Goal: Task Accomplishment & Management: Manage account settings

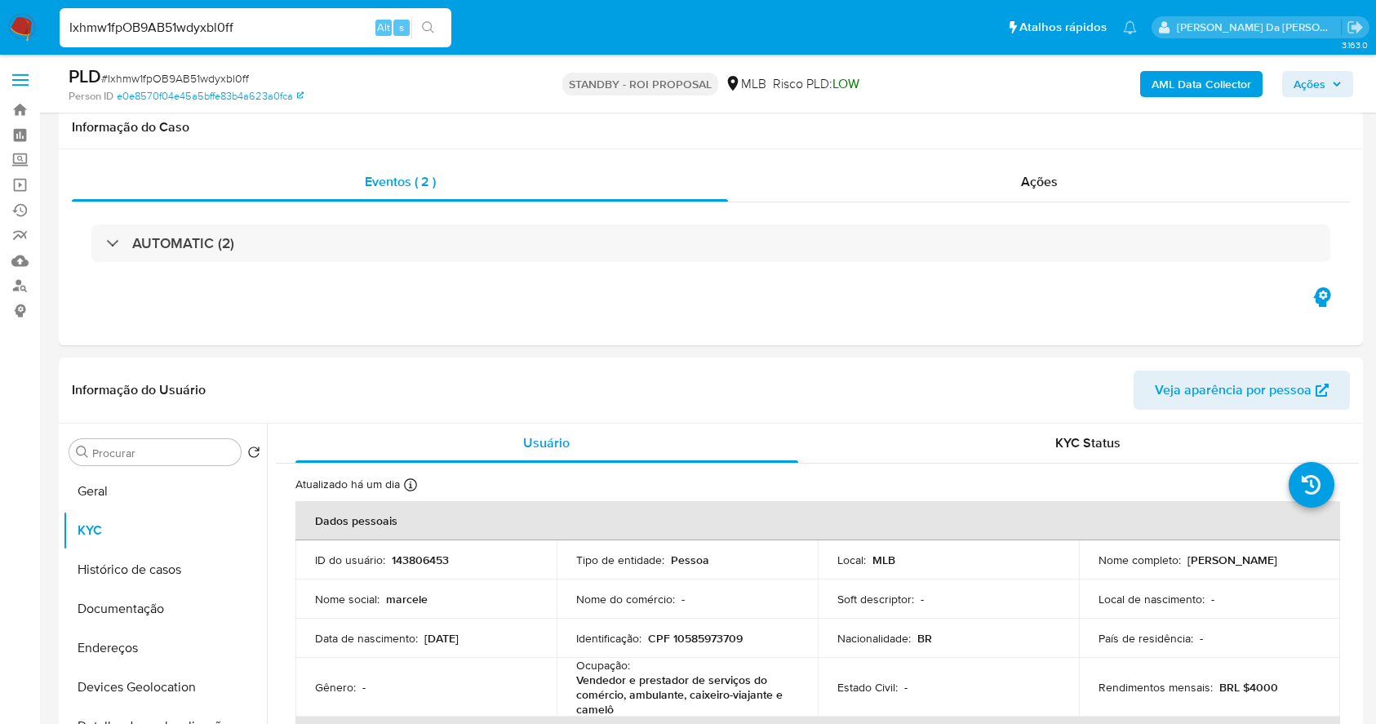
select select "10"
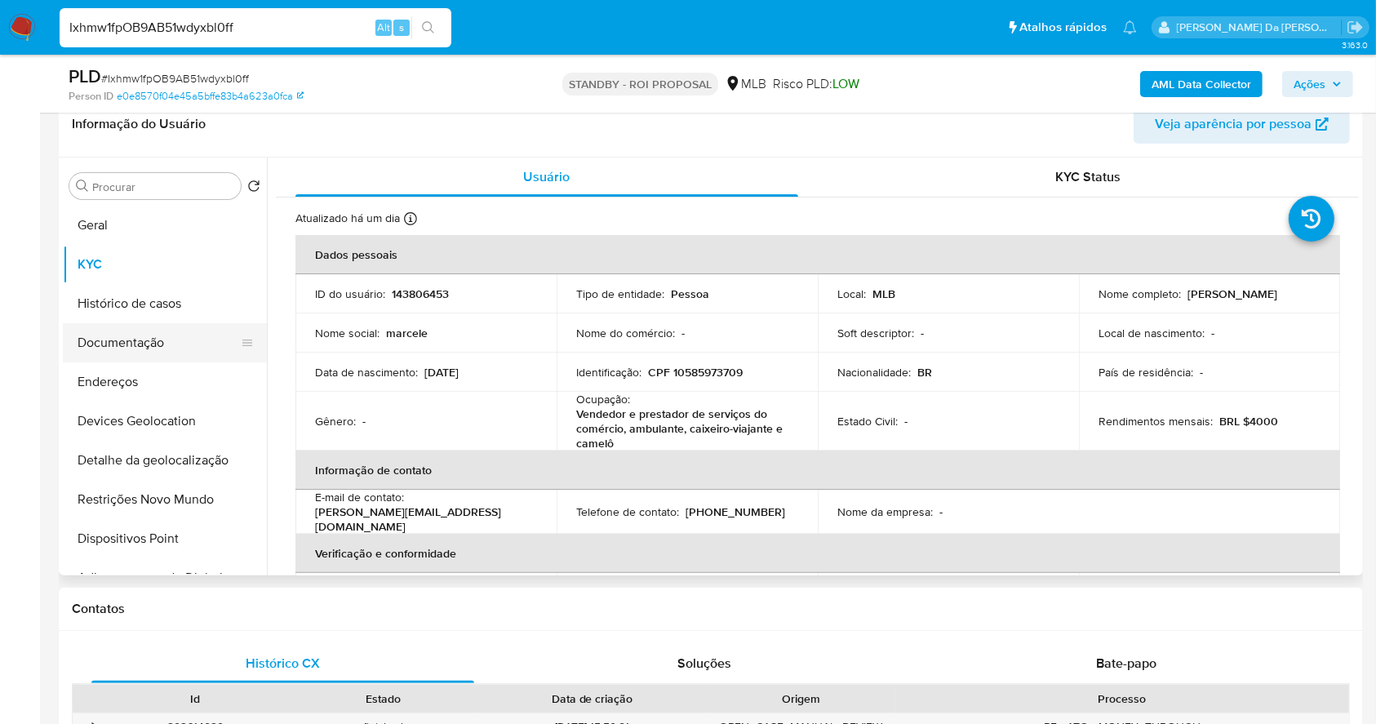
click at [150, 343] on button "Documentação" at bounding box center [158, 342] width 191 height 39
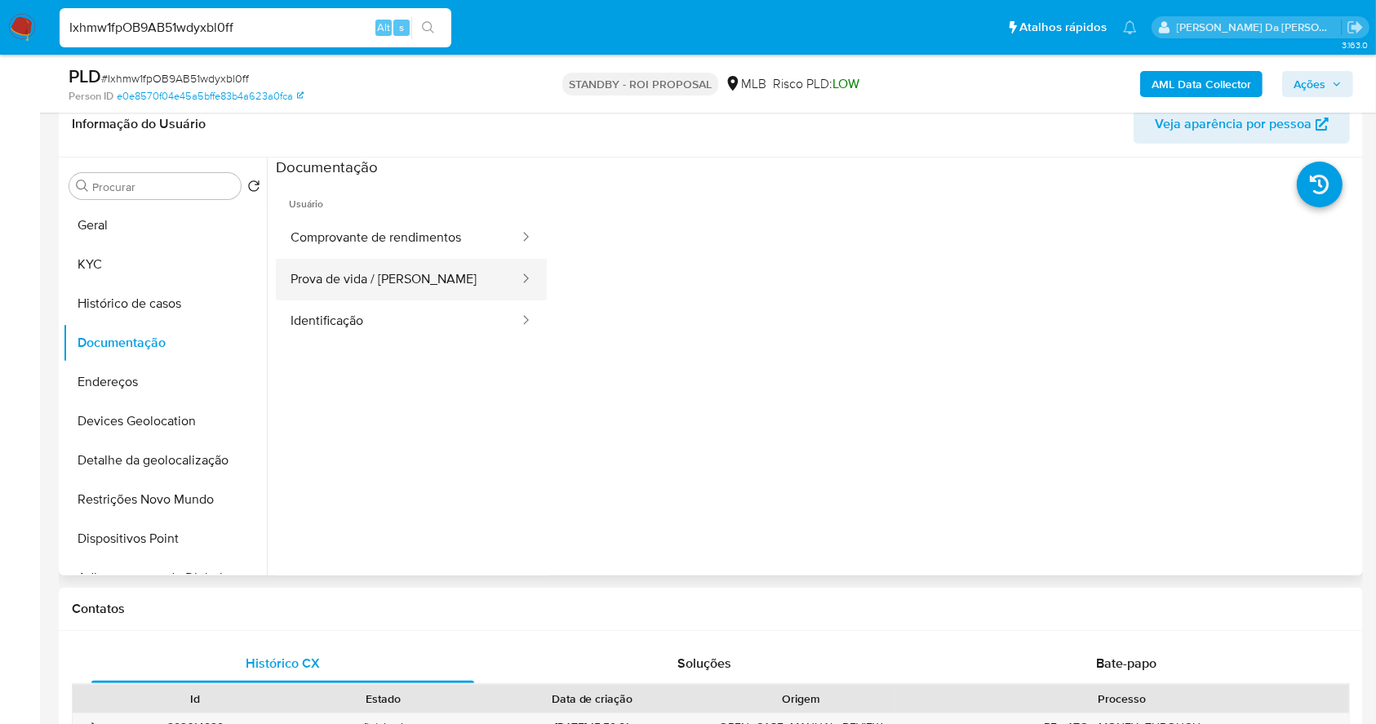
click at [384, 288] on button "Prova de vida / [PERSON_NAME]" at bounding box center [398, 280] width 245 height 42
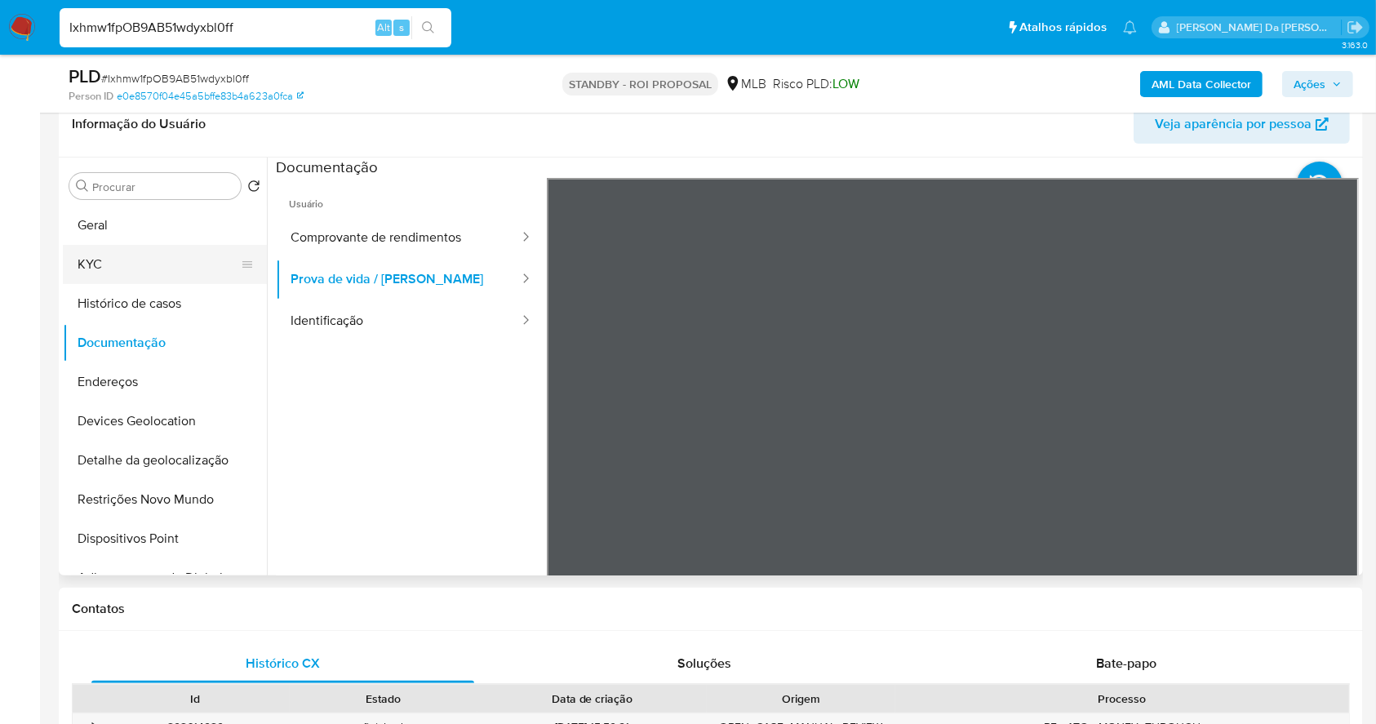
click at [122, 251] on button "KYC" at bounding box center [158, 264] width 191 height 39
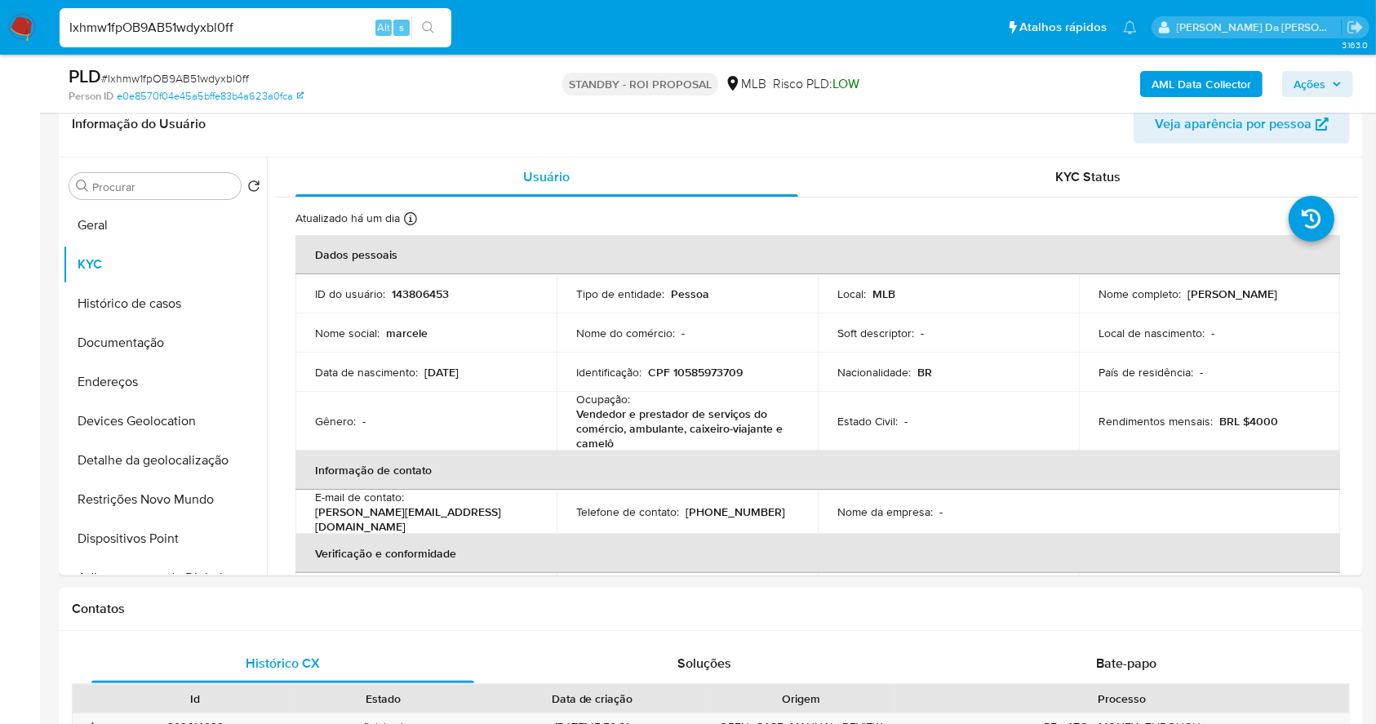
click at [182, 84] on span "# Ixhmw1fpOB9AB51wdyxbl0ff" at bounding box center [175, 78] width 148 height 16
copy span "Ixhmw1fpOB9AB51wdyxbl0ff"
click at [33, 23] on img at bounding box center [22, 28] width 28 height 28
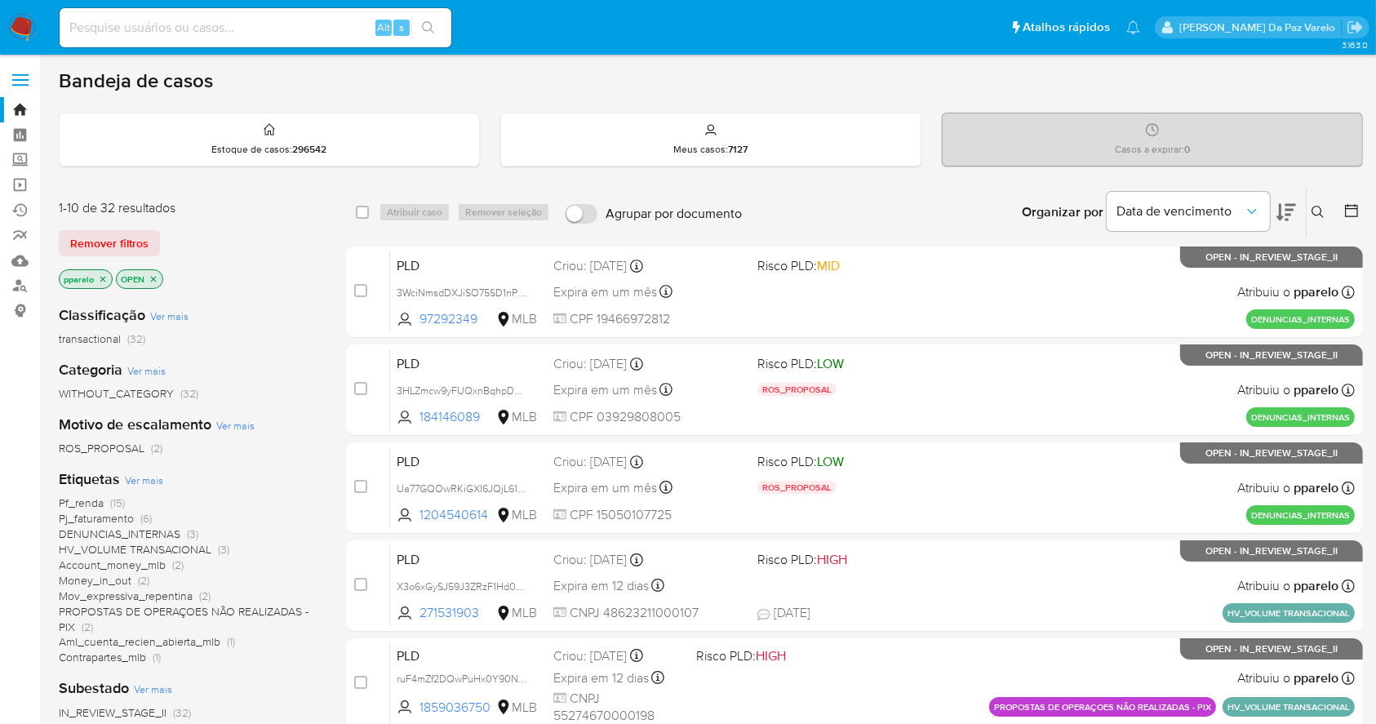
click at [1319, 206] on icon at bounding box center [1318, 212] width 13 height 13
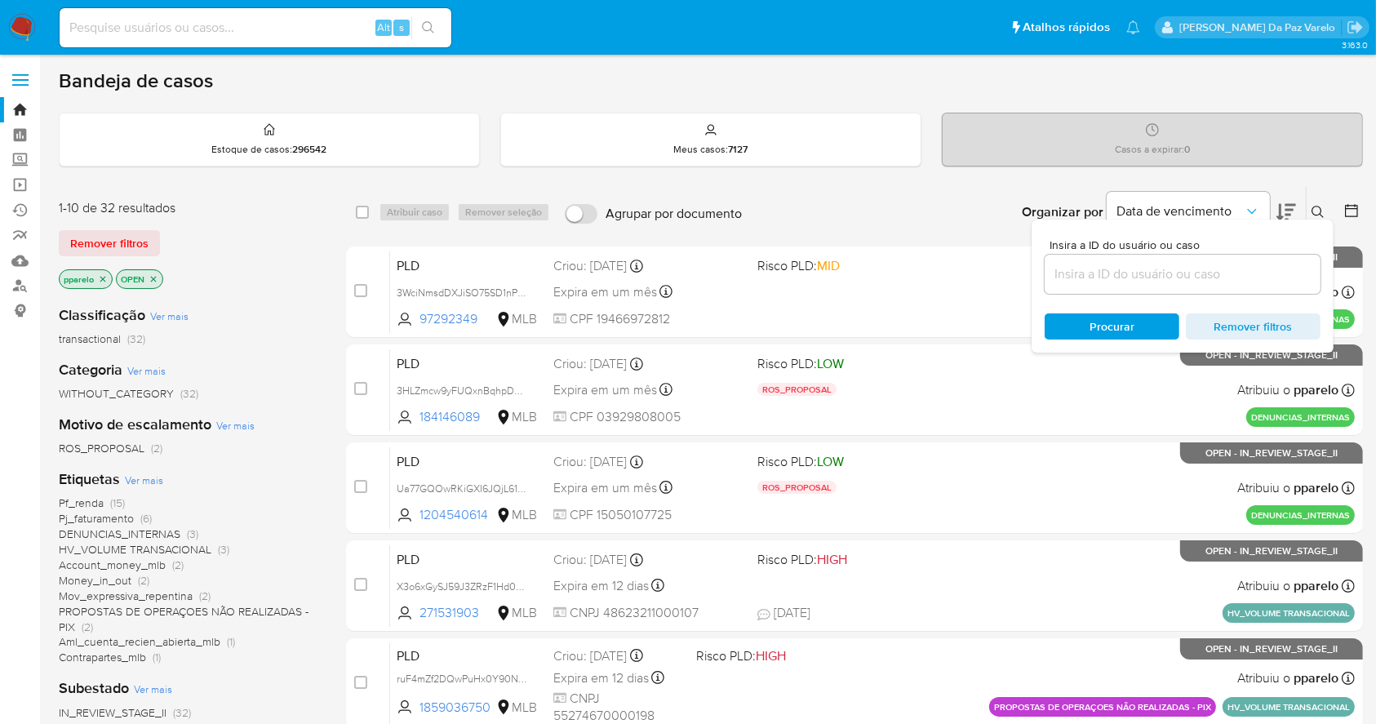
click at [1182, 260] on div at bounding box center [1183, 274] width 276 height 39
click at [1187, 266] on input at bounding box center [1183, 274] width 276 height 21
paste input "Ixhmw1fpOB9AB51wdyxbl0ff"
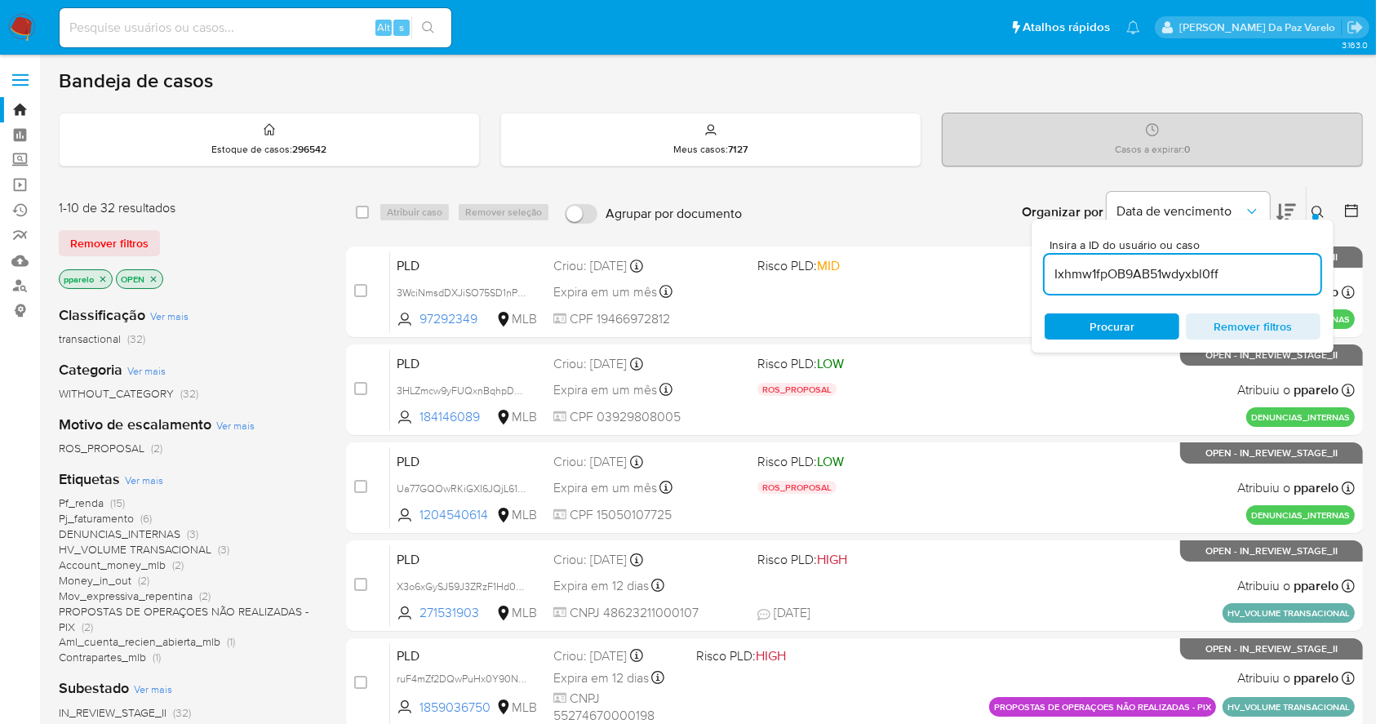
type input "Ixhmw1fpOB9AB51wdyxbl0ff"
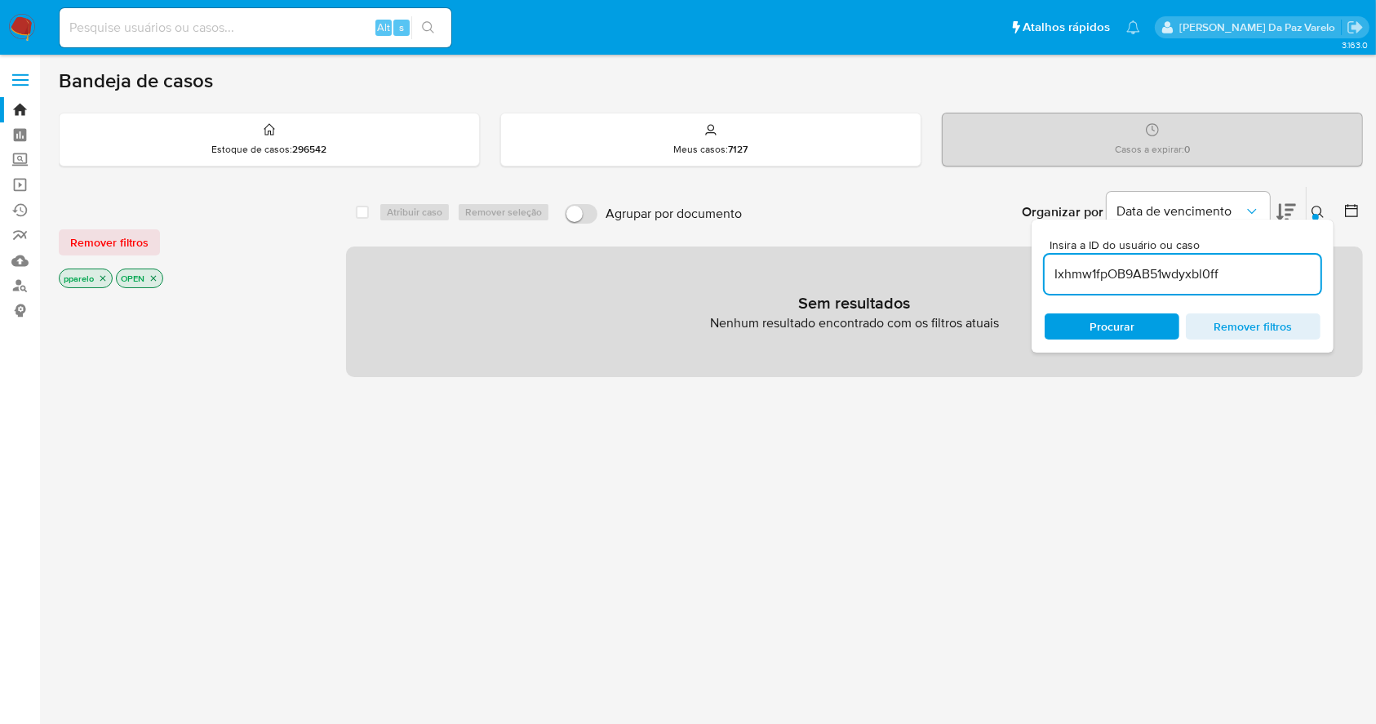
click at [1241, 264] on input "Ixhmw1fpOB9AB51wdyxbl0ff" at bounding box center [1183, 274] width 276 height 21
click at [104, 271] on p "pparelo" at bounding box center [86, 278] width 52 height 18
click at [104, 273] on icon "close-filter" at bounding box center [103, 278] width 10 height 10
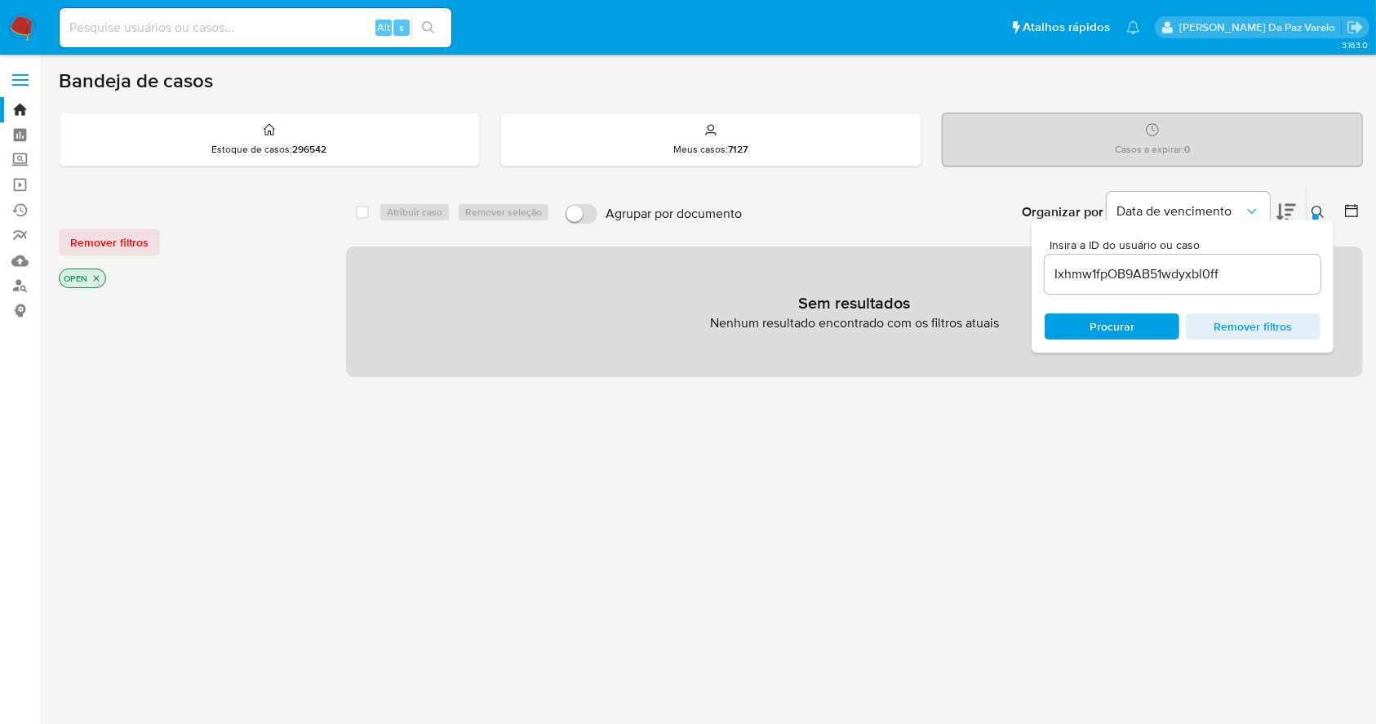
click at [104, 275] on div "OPEN" at bounding box center [82, 279] width 47 height 20
click at [101, 273] on p "OPEN" at bounding box center [83, 278] width 46 height 18
click at [95, 273] on icon "close-filter" at bounding box center [96, 278] width 10 height 10
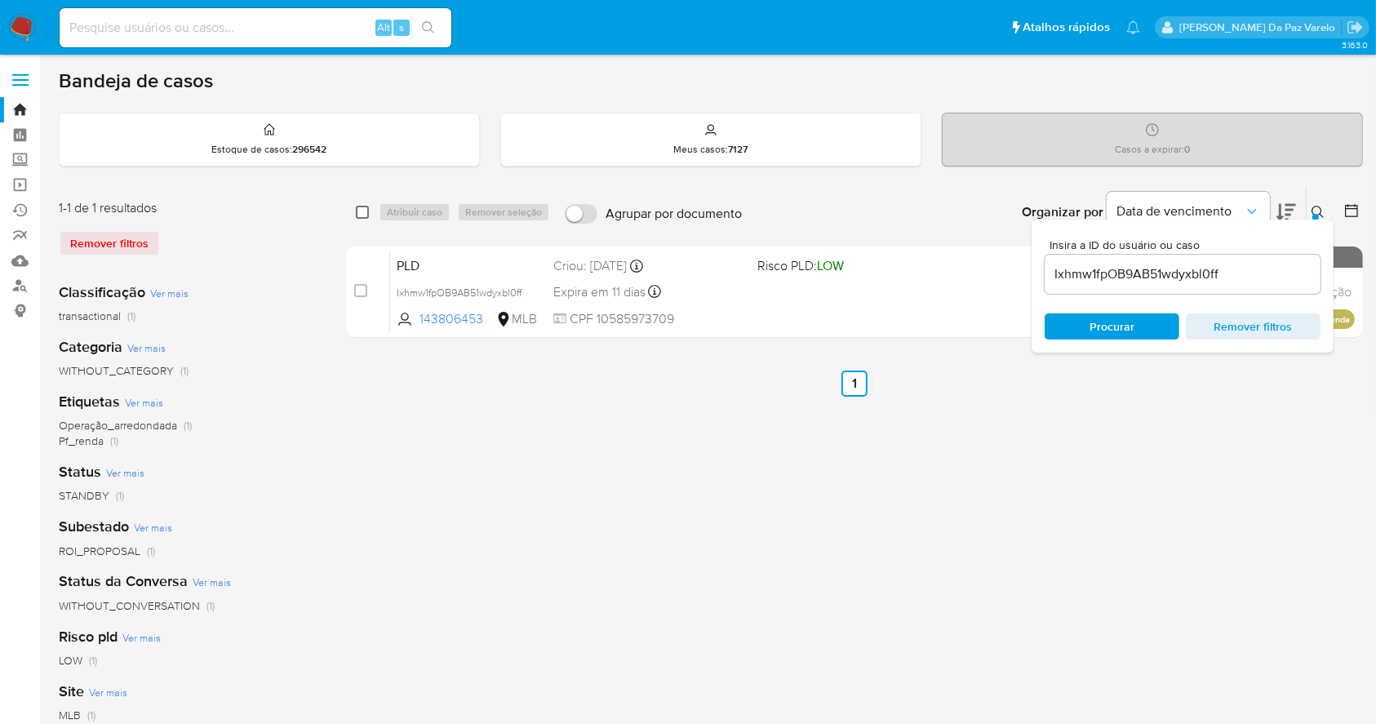
click at [361, 206] on input "checkbox" at bounding box center [362, 212] width 13 height 13
checkbox input "true"
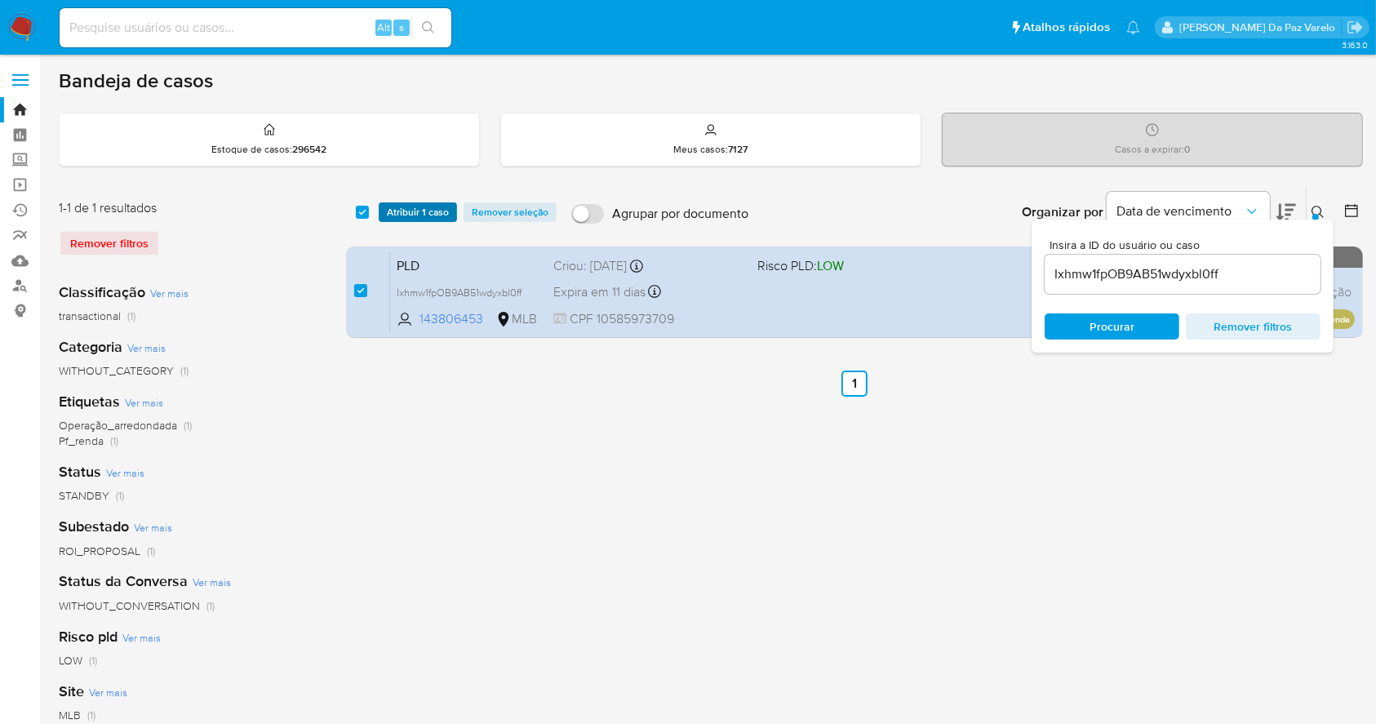
click at [389, 207] on span "Atribuir 1 caso" at bounding box center [418, 212] width 62 height 16
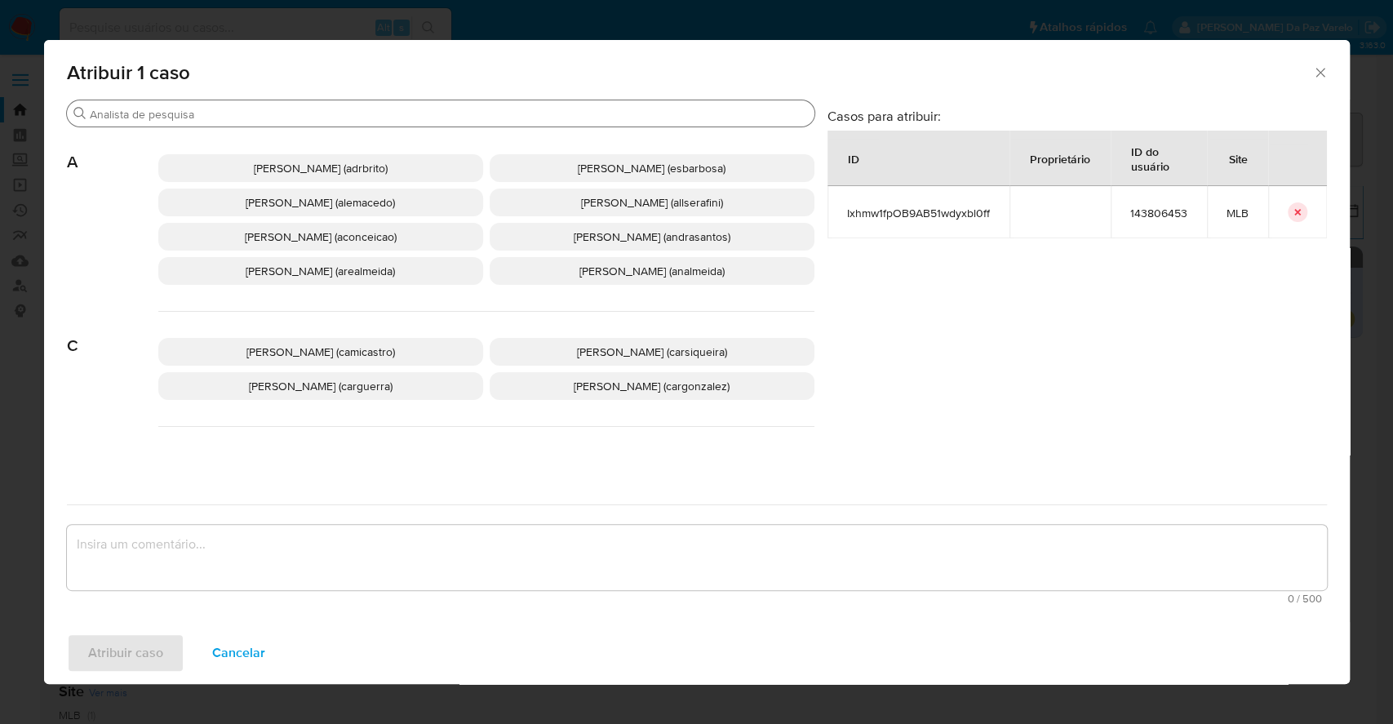
click at [273, 102] on div "Buscar" at bounding box center [441, 113] width 748 height 26
click at [273, 126] on div "Buscar" at bounding box center [441, 113] width 748 height 26
click at [269, 121] on input "Buscar" at bounding box center [449, 114] width 718 height 15
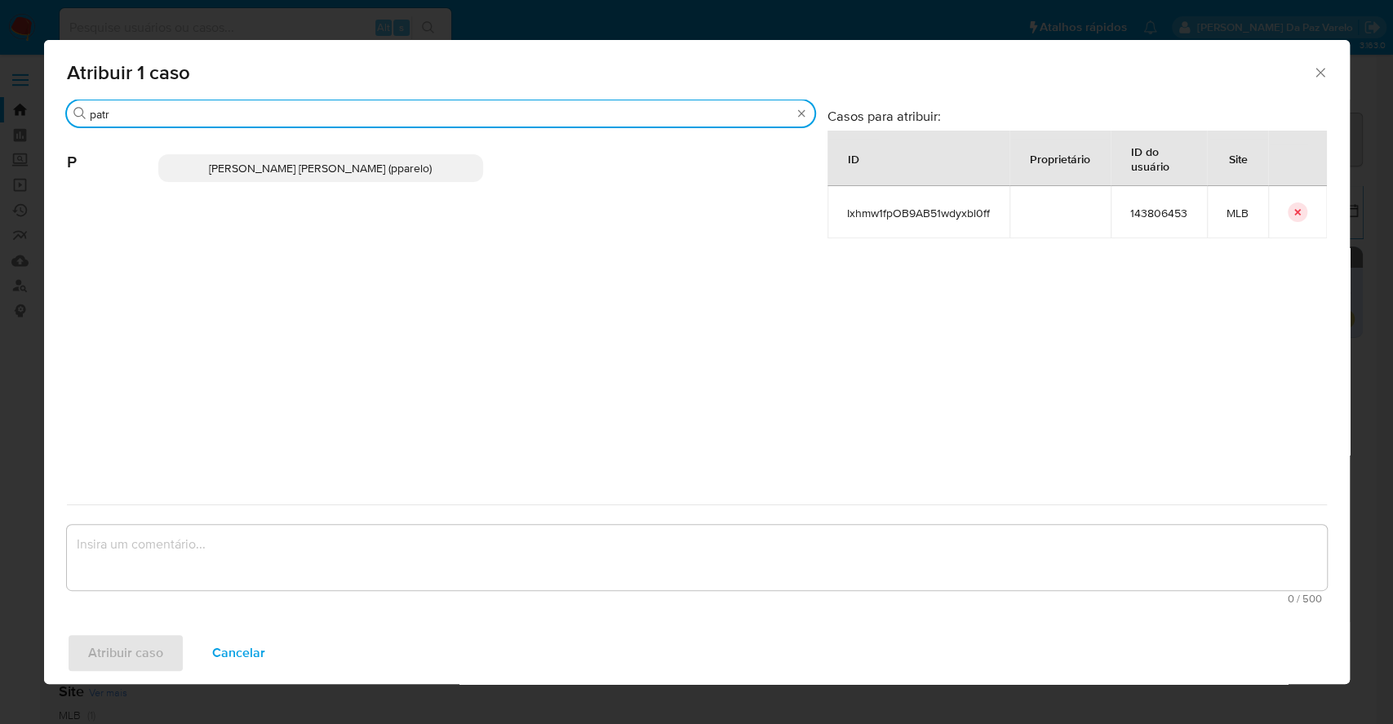
type input "patr"
click at [274, 176] on p "Patricia Aparecida Da Paz Varelo (pparelo)" at bounding box center [320, 168] width 325 height 28
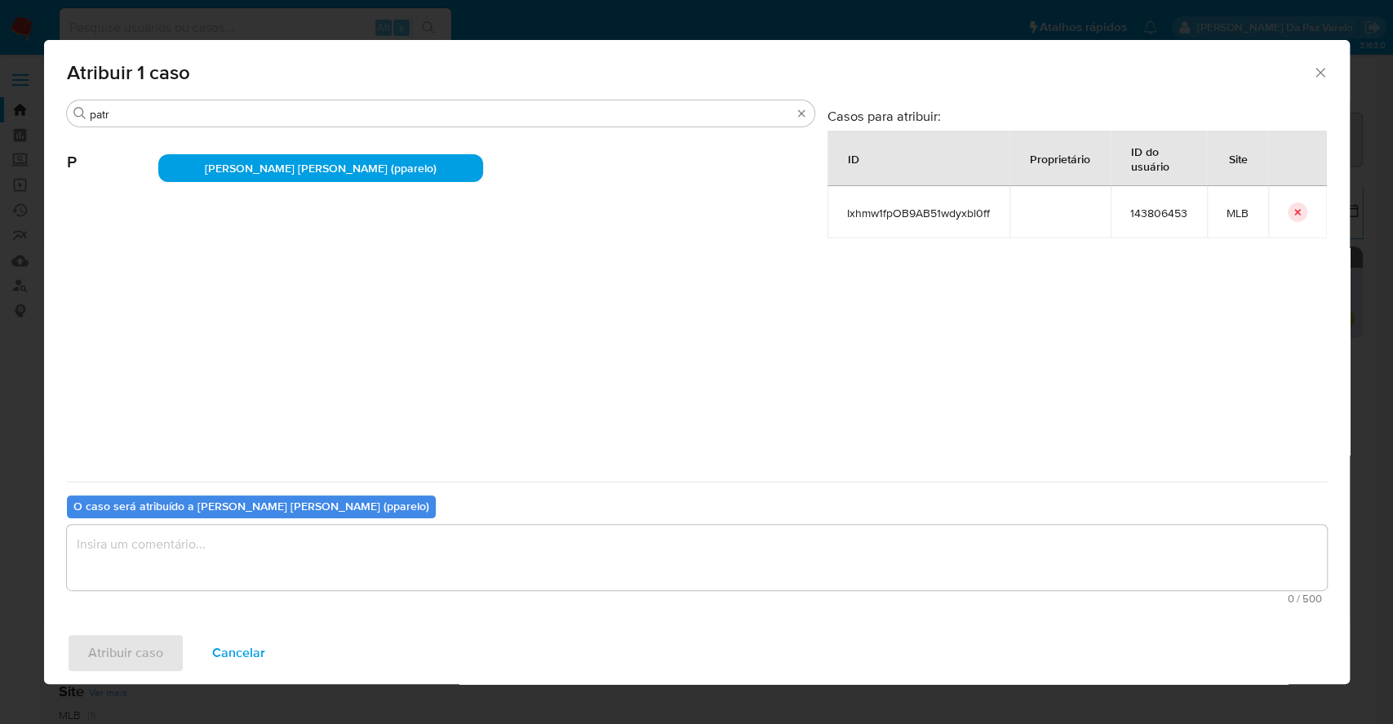
click at [365, 548] on textarea "assign-modal" at bounding box center [697, 557] width 1260 height 65
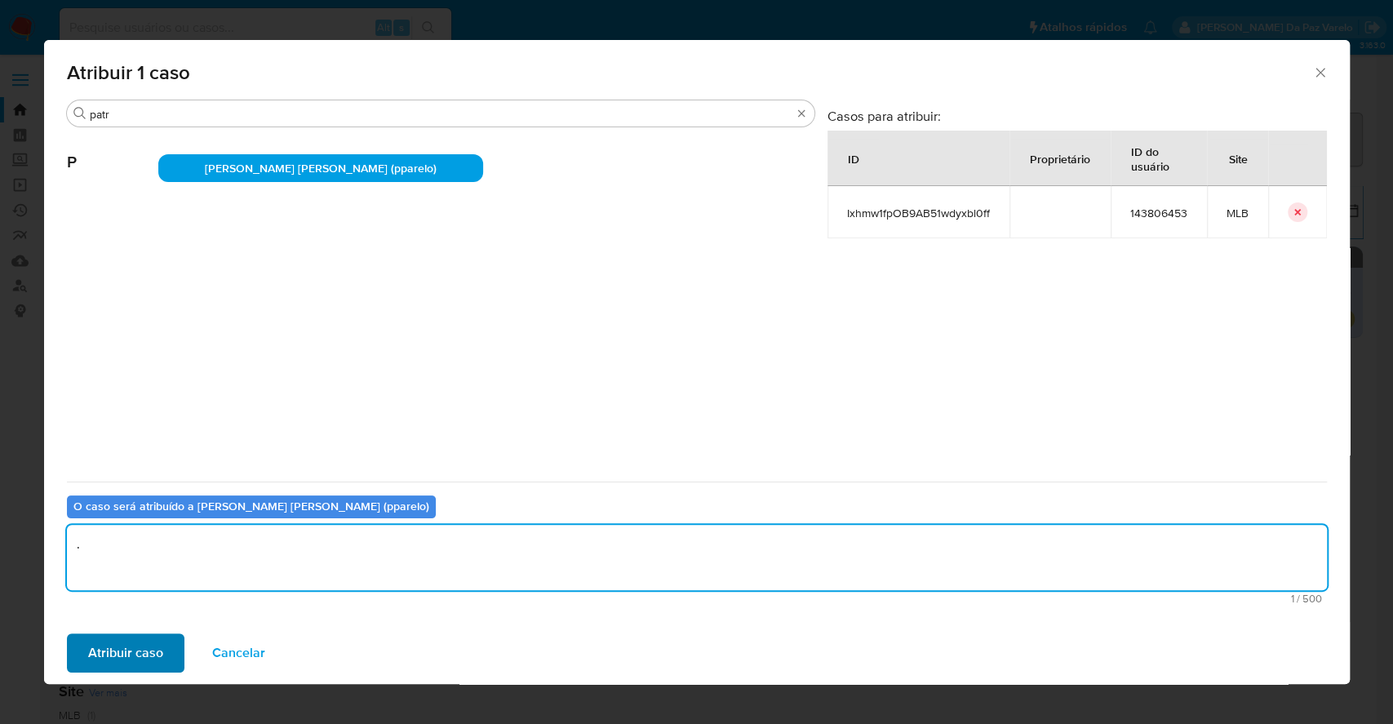
type textarea "."
click at [140, 638] on span "Atribuir caso" at bounding box center [125, 653] width 75 height 36
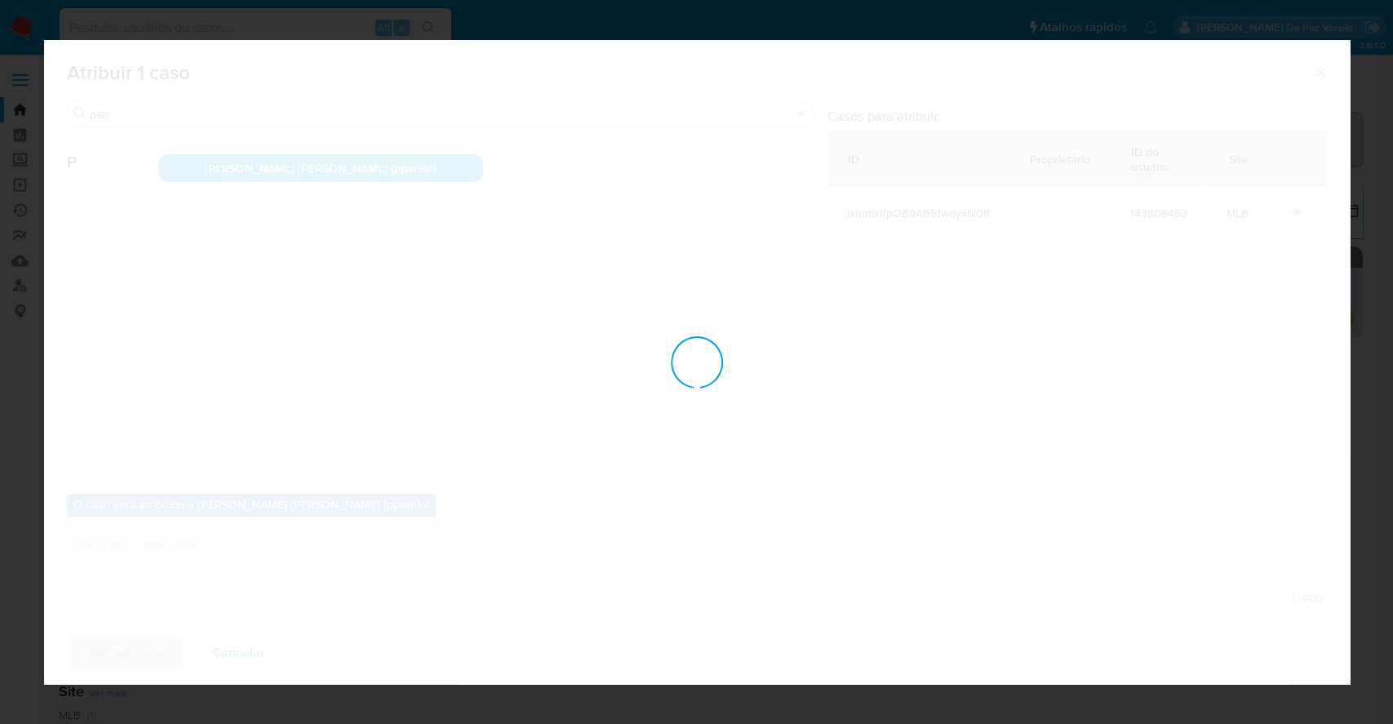
checkbox input "false"
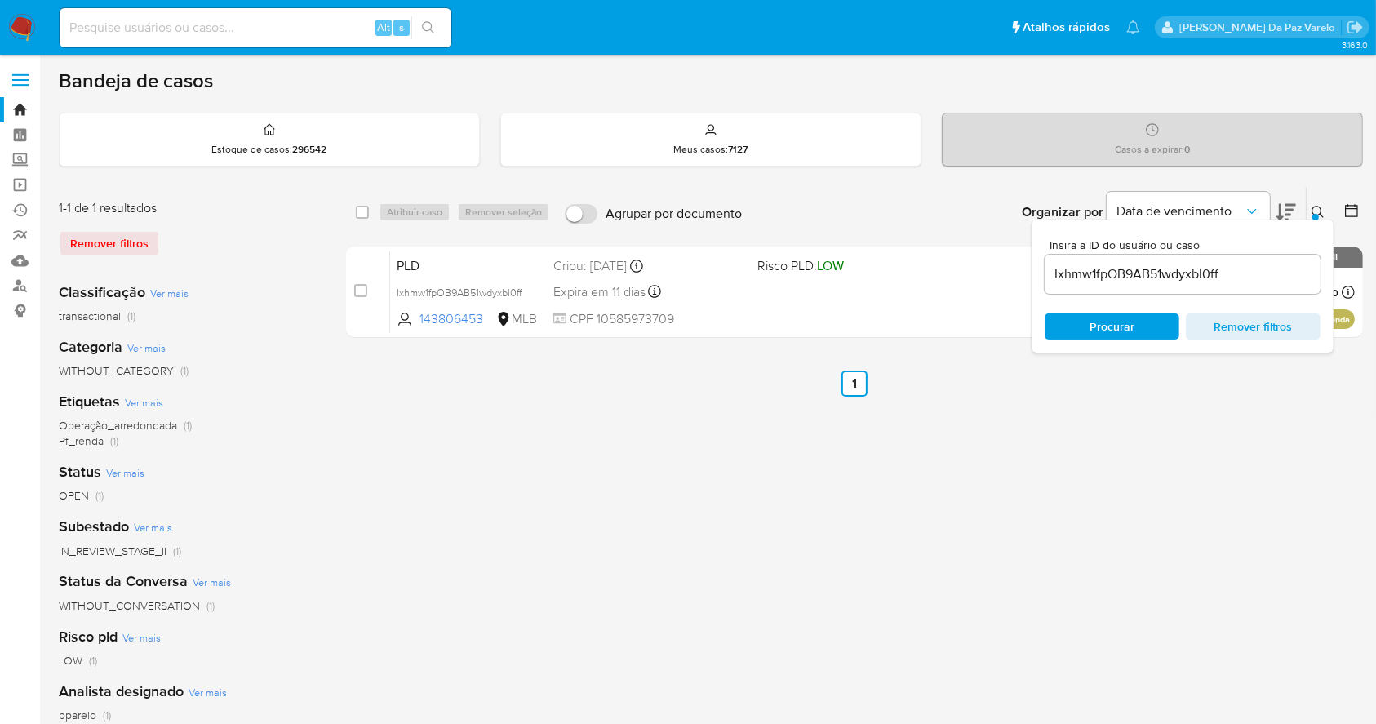
click at [624, 428] on div "select-all-cases-checkbox Atribuir caso Remover seleção Agrupar por documento O…" at bounding box center [854, 544] width 1017 height 717
click at [1316, 206] on icon at bounding box center [1318, 212] width 13 height 13
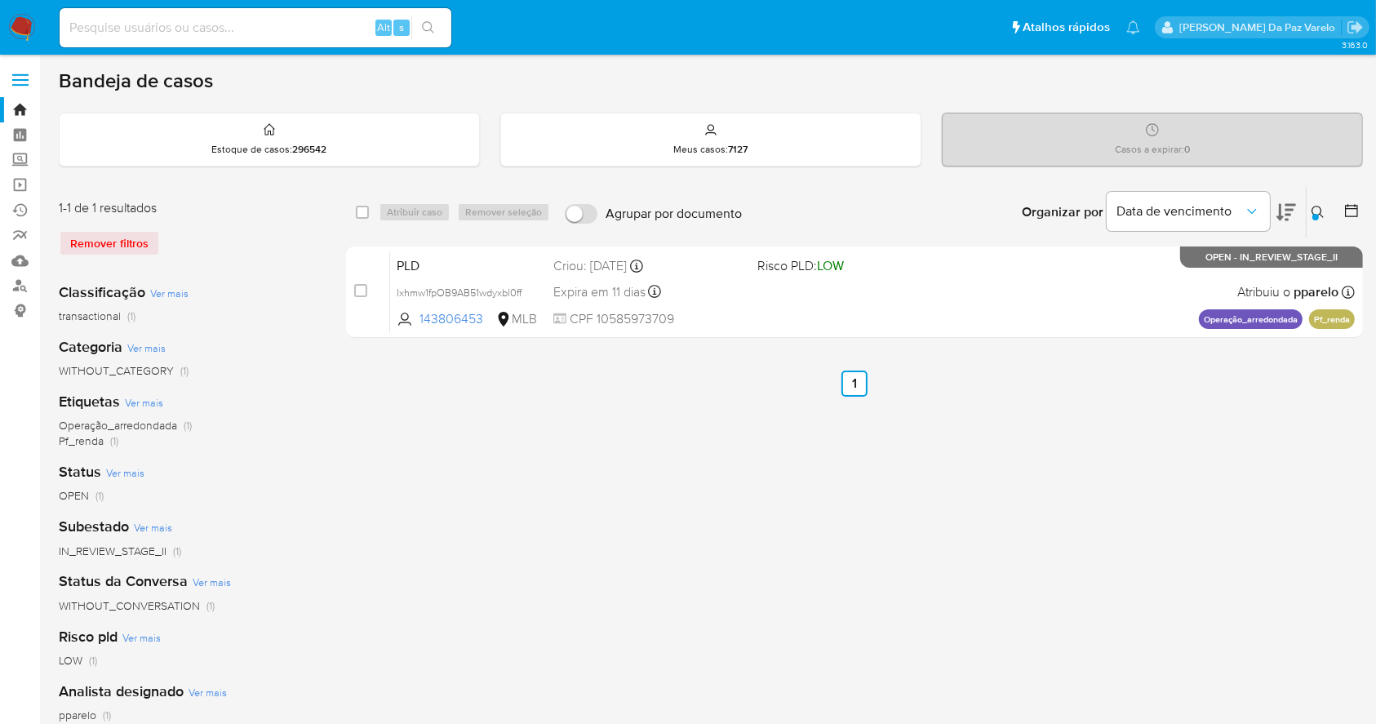
click at [735, 539] on div "select-all-cases-checkbox Atribuir caso Remover seleção Agrupar por documento O…" at bounding box center [854, 544] width 1017 height 717
click at [323, 33] on input at bounding box center [256, 27] width 392 height 21
paste input "GpZh7uqkAZ8QiaIvKgTxxKSe"
type input "GpZh7uqkAZ8QiaIvKgTxxKSe"
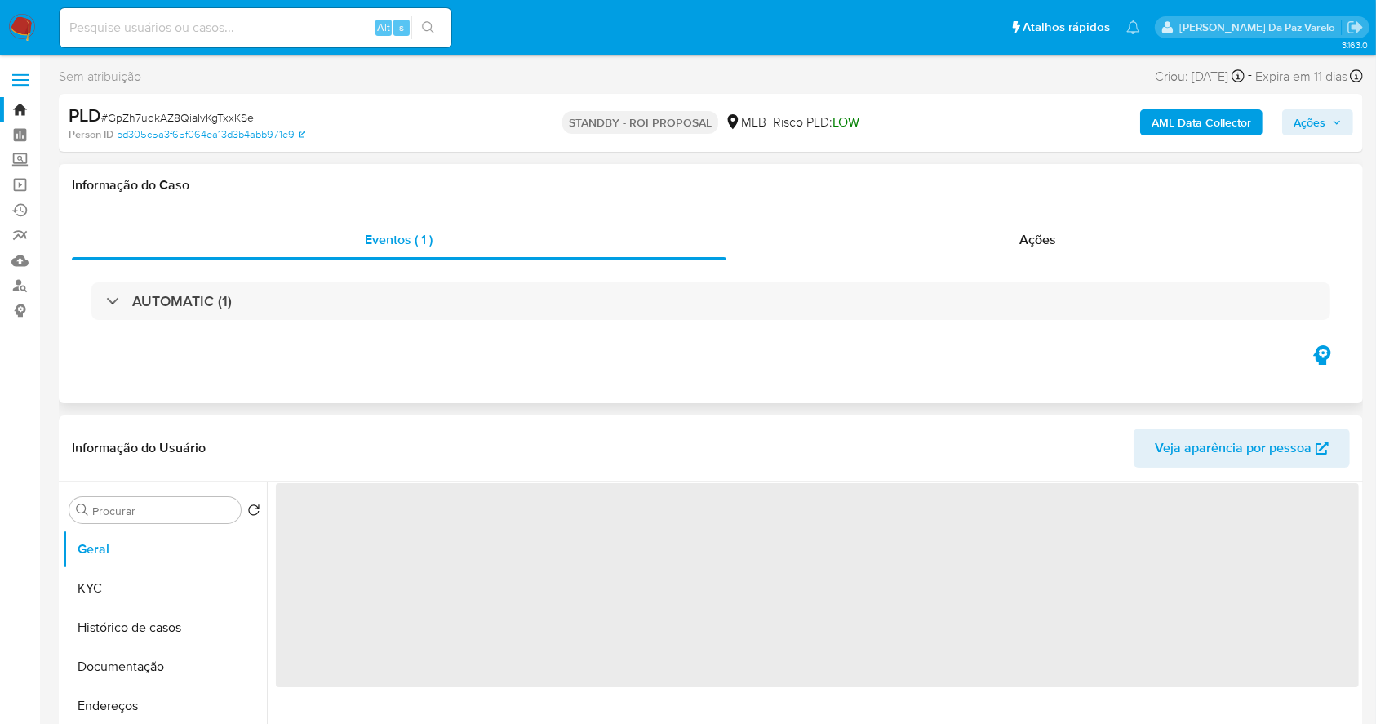
select select "10"
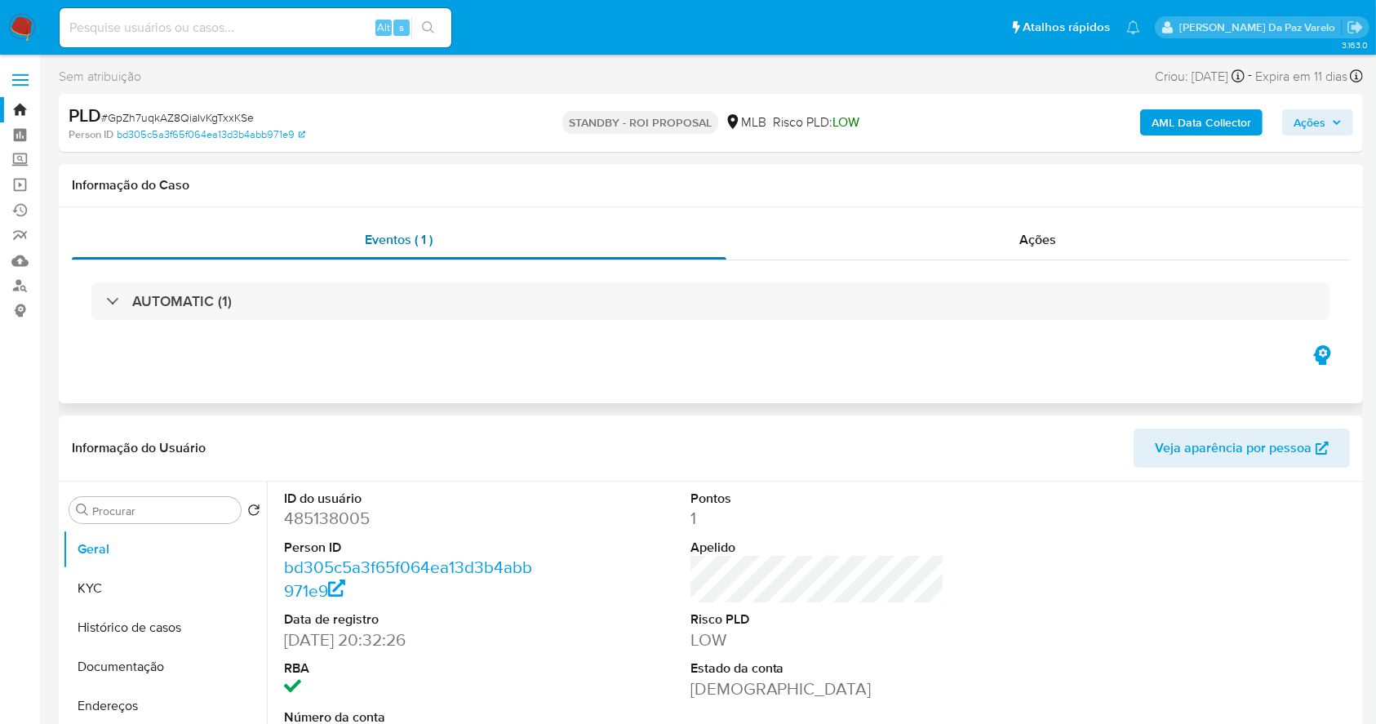
click at [248, 284] on div "AUTOMATIC (1)" at bounding box center [710, 301] width 1239 height 38
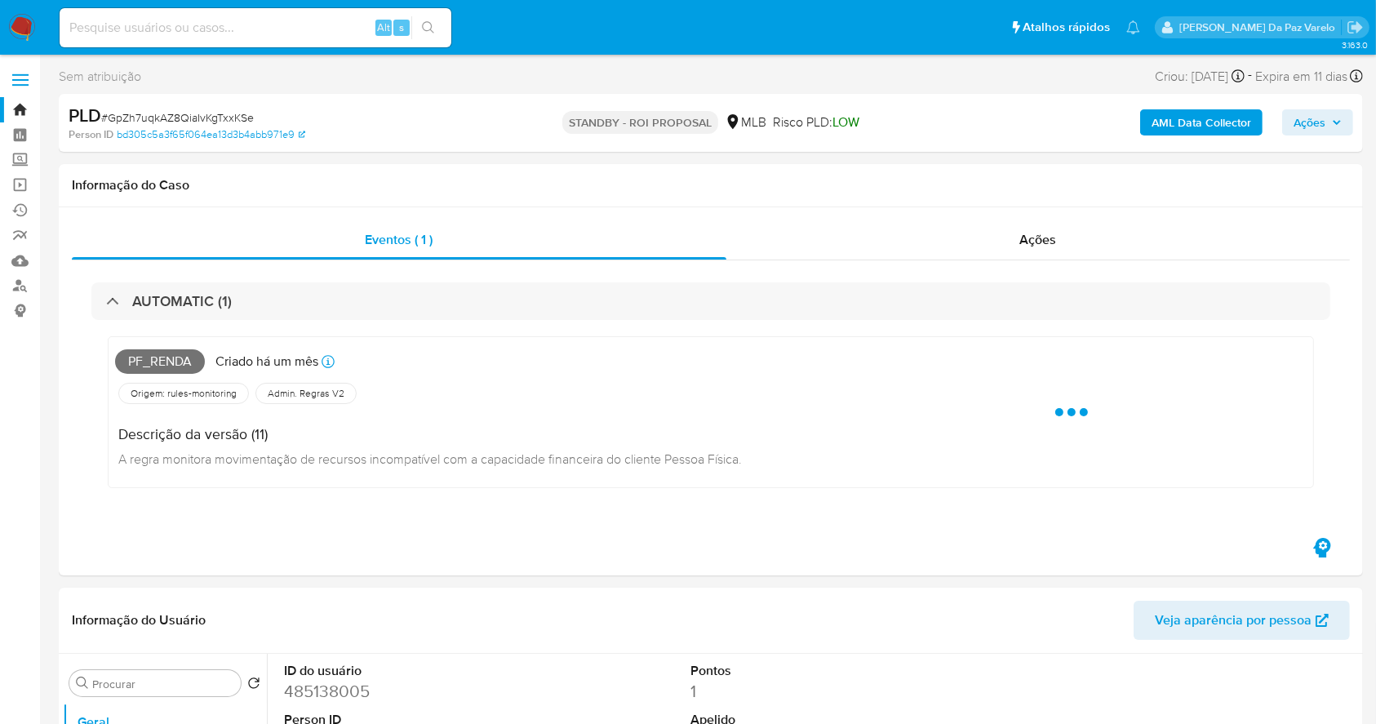
click at [202, 122] on span "# GpZh7uqkAZ8QiaIvKgTxxKSe" at bounding box center [177, 117] width 153 height 16
copy span "GpZh7uqkAZ8QiaIvKgTxxKSe"
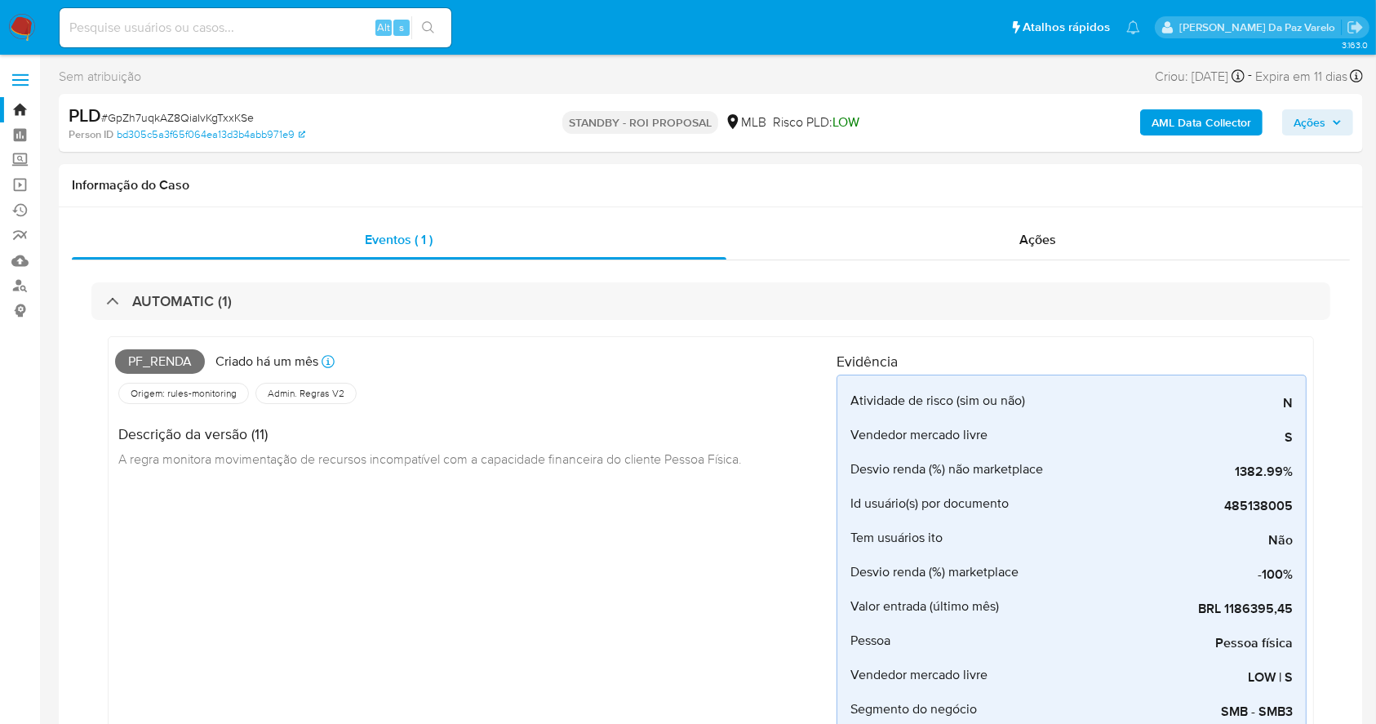
click at [16, 25] on img at bounding box center [22, 28] width 28 height 28
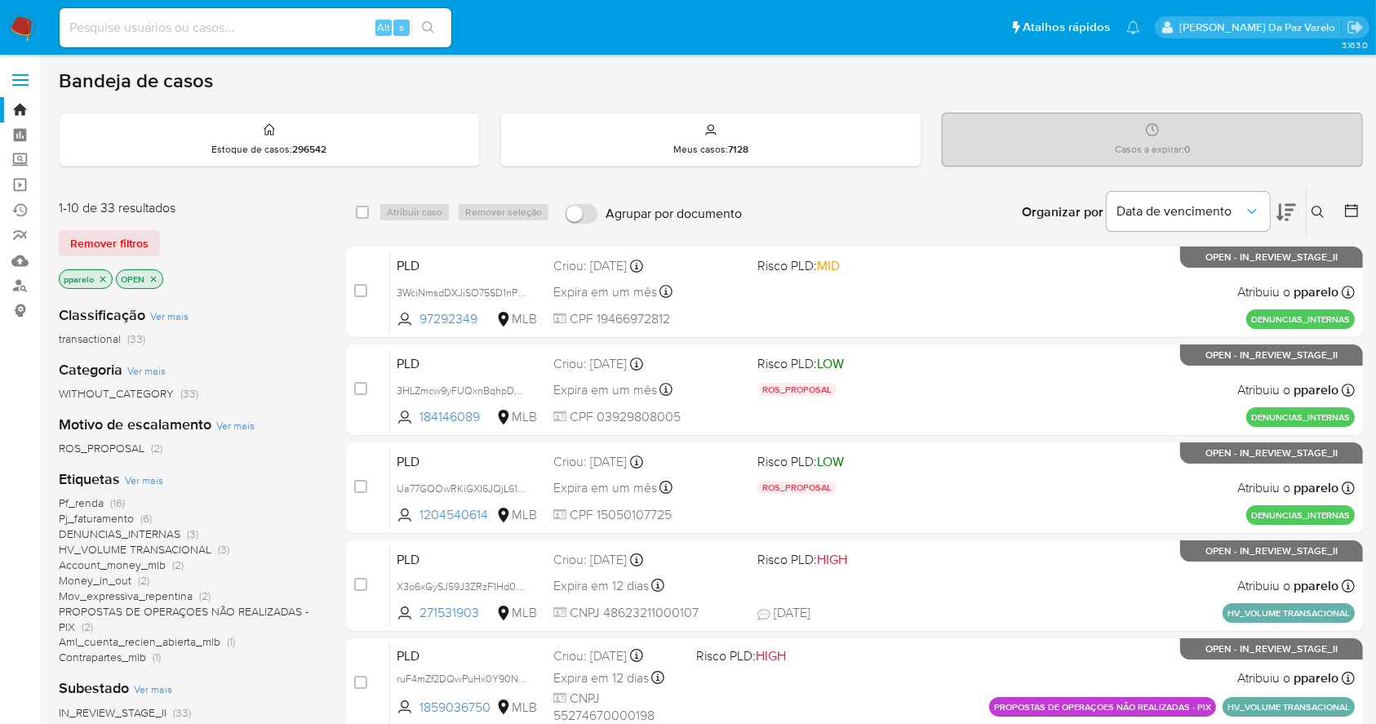
click at [1319, 211] on icon at bounding box center [1318, 212] width 13 height 13
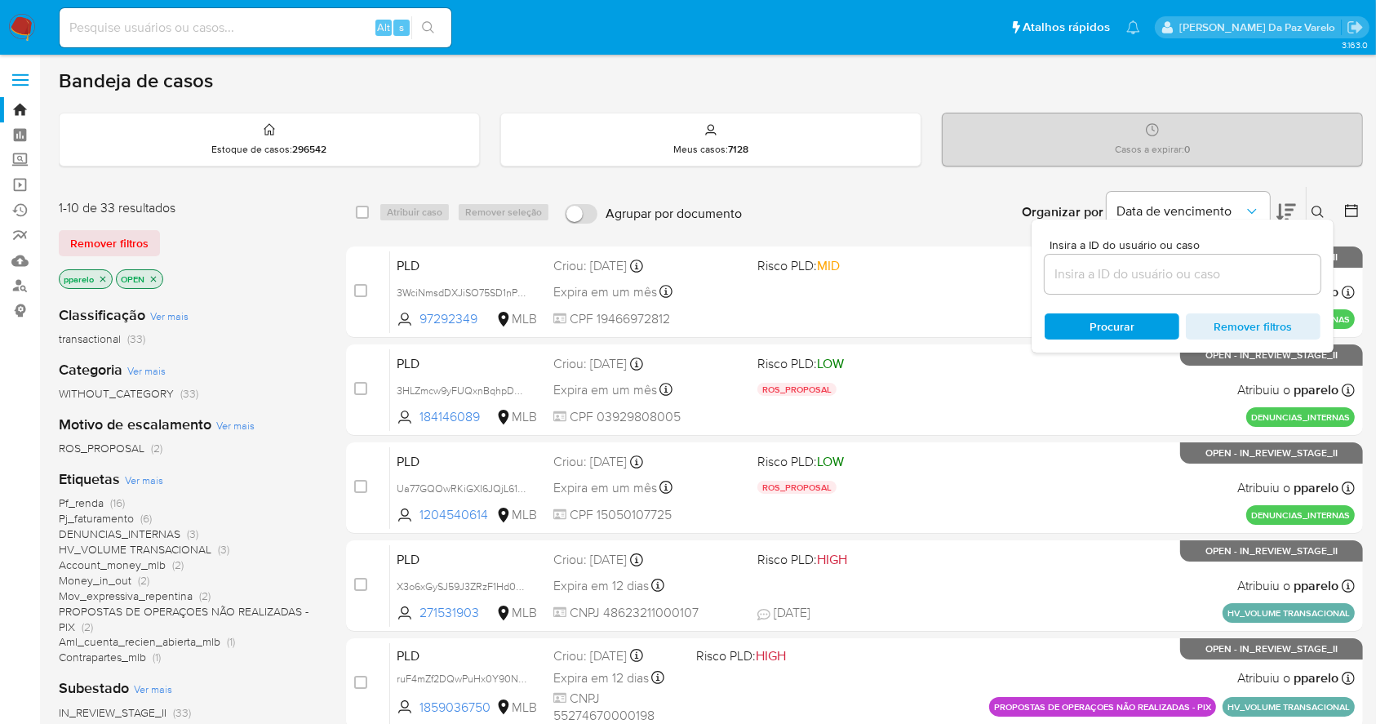
click at [1210, 265] on input at bounding box center [1183, 274] width 276 height 21
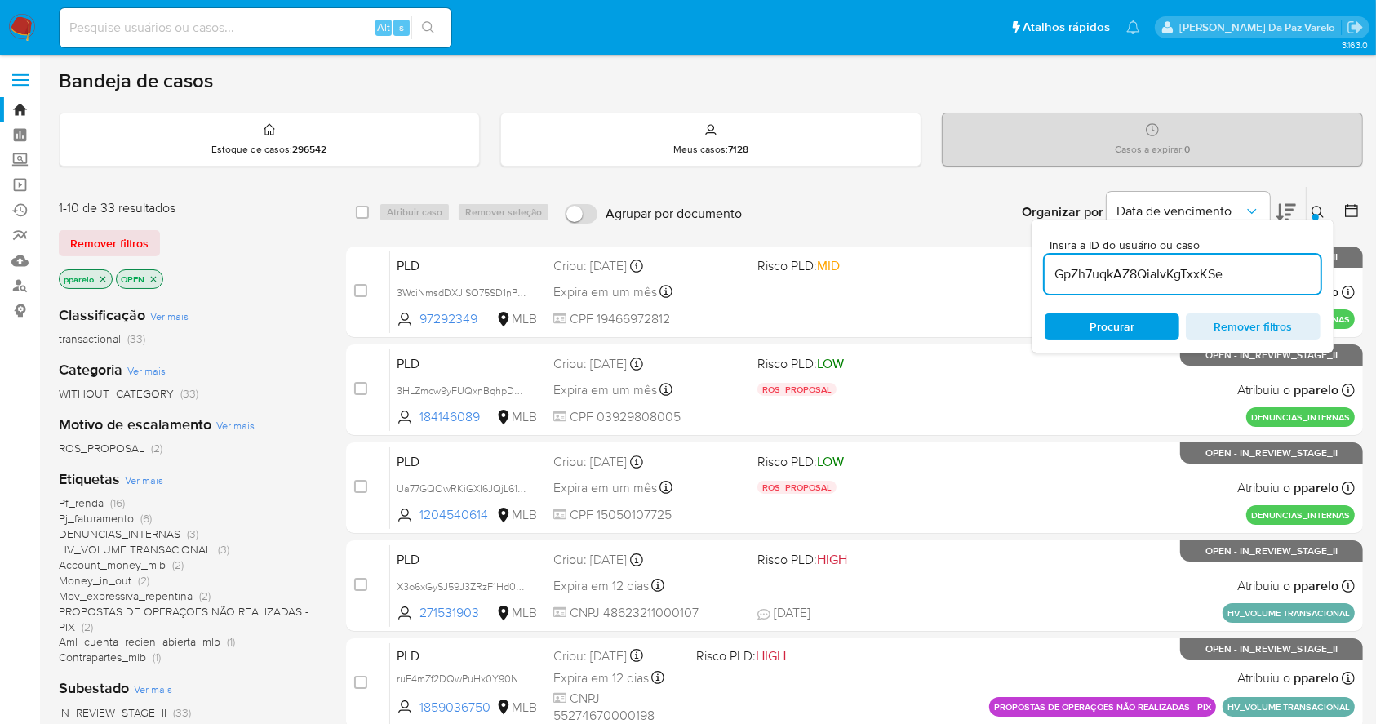
type input "GpZh7uqkAZ8QiaIvKgTxxKSe"
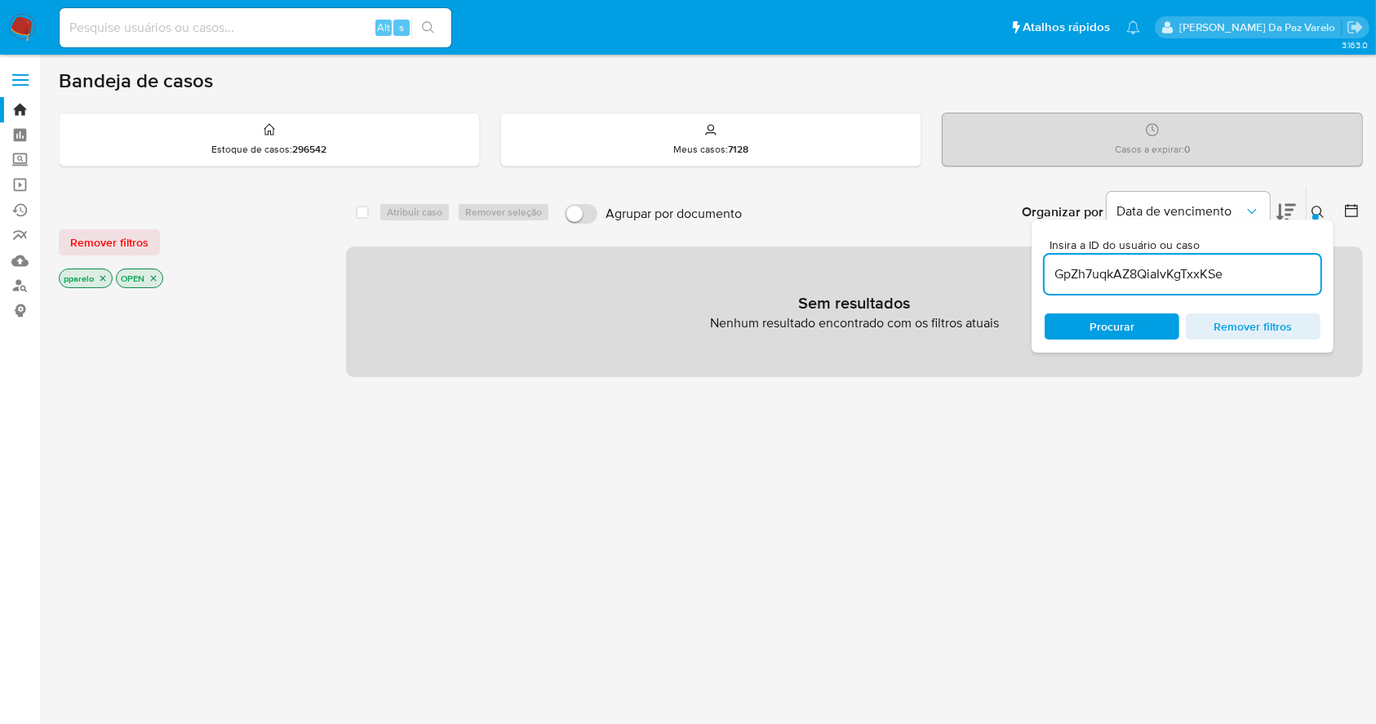
click at [104, 277] on icon "close-filter" at bounding box center [103, 278] width 10 height 10
click at [103, 276] on p "OPEN" at bounding box center [83, 278] width 46 height 18
click at [92, 273] on icon "close-filter" at bounding box center [96, 278] width 10 height 10
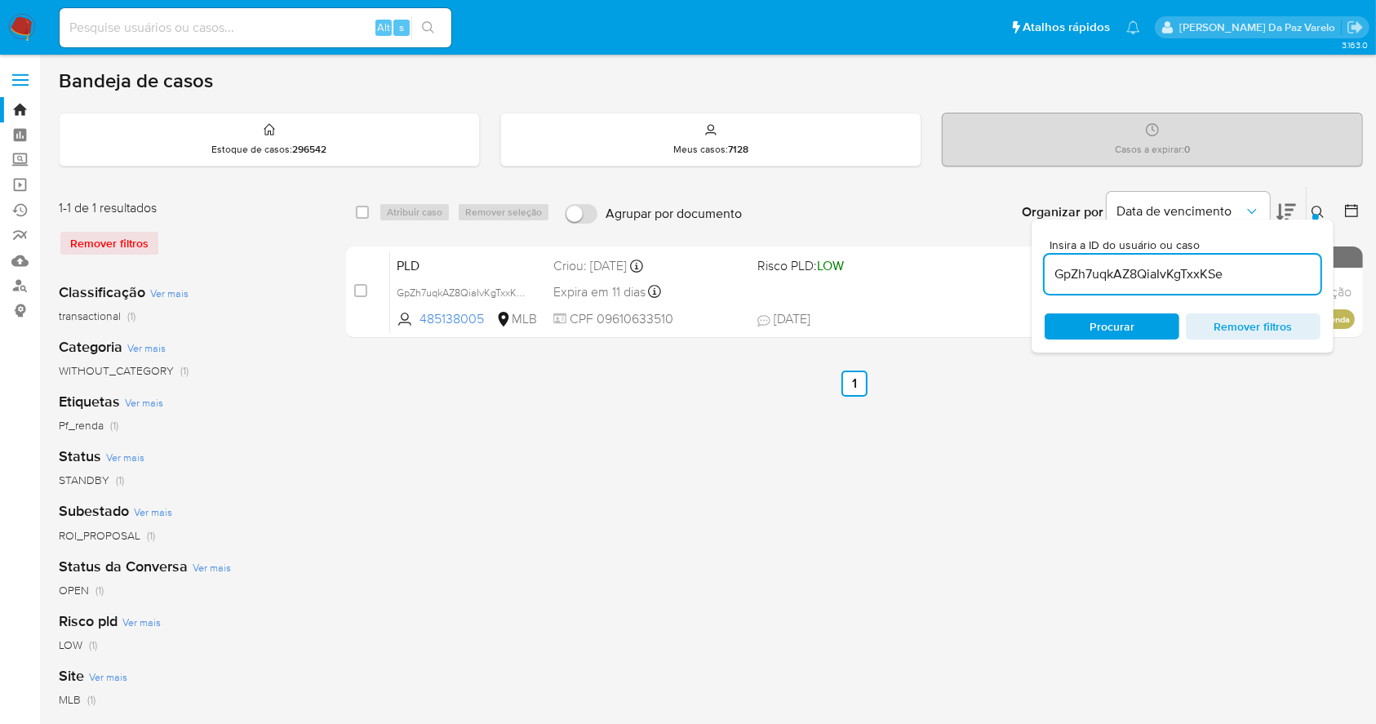
click at [369, 213] on div "select-all-cases-checkbox" at bounding box center [366, 212] width 20 height 20
click at [361, 212] on input "checkbox" at bounding box center [362, 212] width 13 height 13
checkbox input "true"
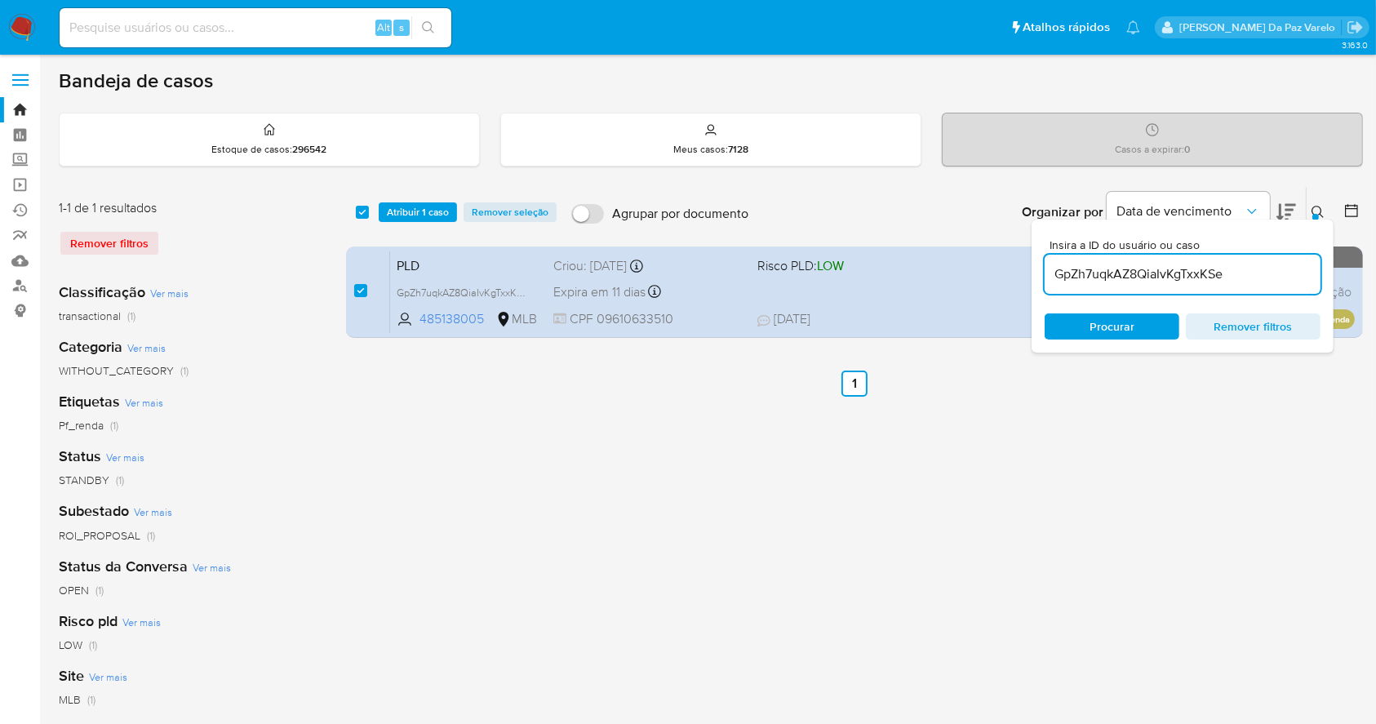
click at [1319, 214] on icon at bounding box center [1318, 212] width 13 height 13
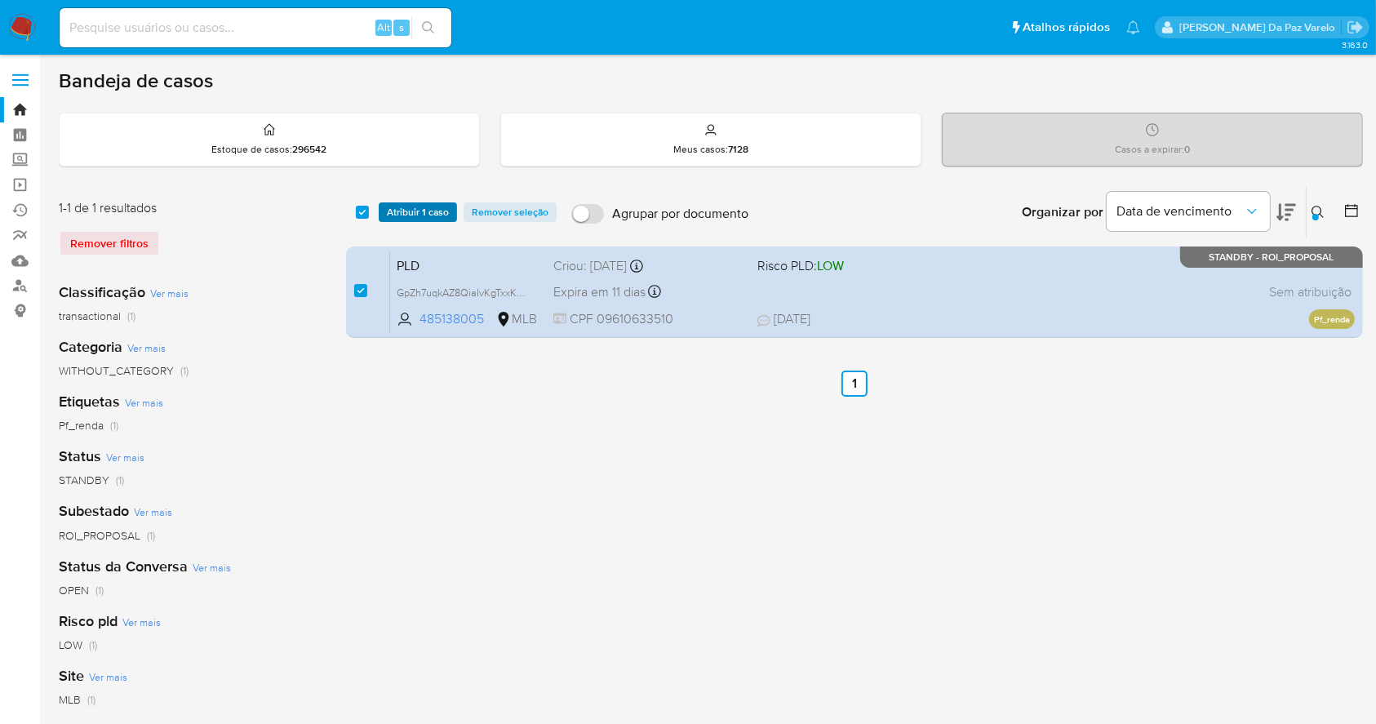
click at [410, 218] on span "Atribuir 1 caso" at bounding box center [418, 212] width 62 height 16
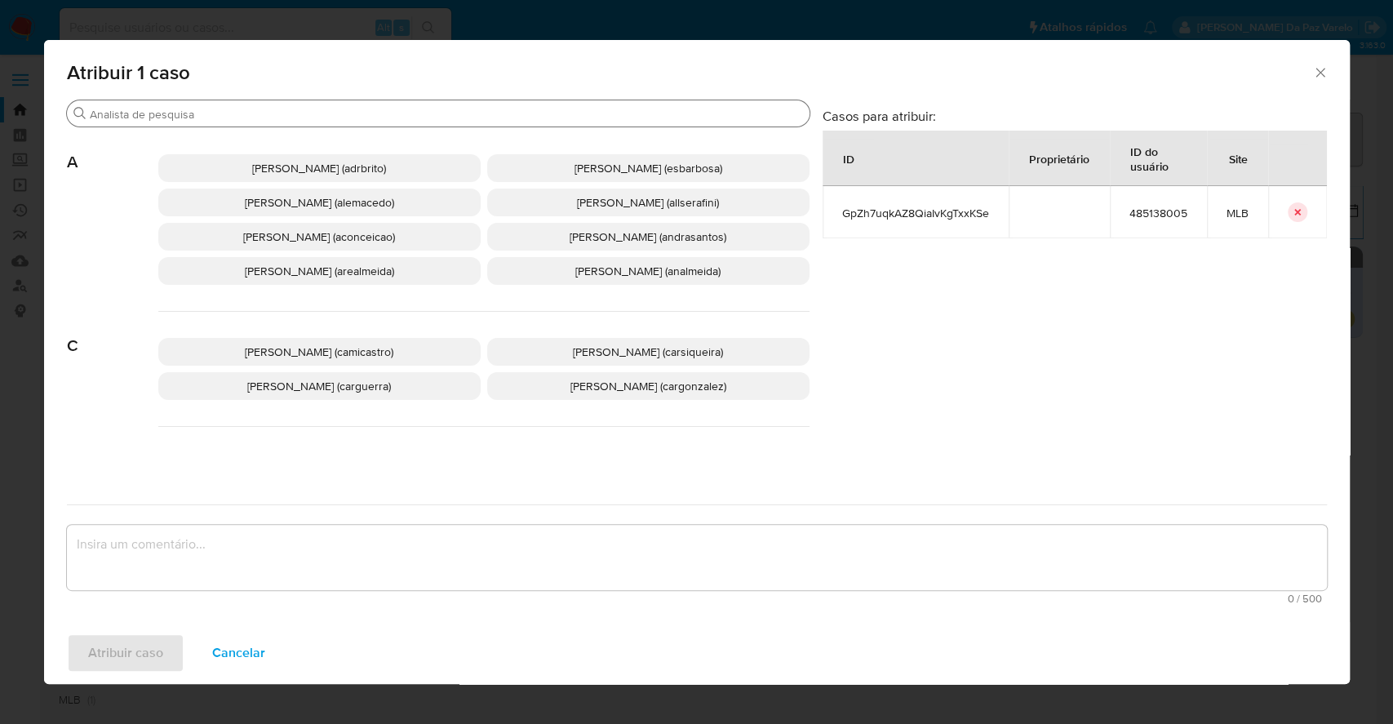
click at [420, 122] on div "Buscar" at bounding box center [438, 113] width 743 height 26
click at [420, 116] on input "Buscar" at bounding box center [446, 114] width 713 height 15
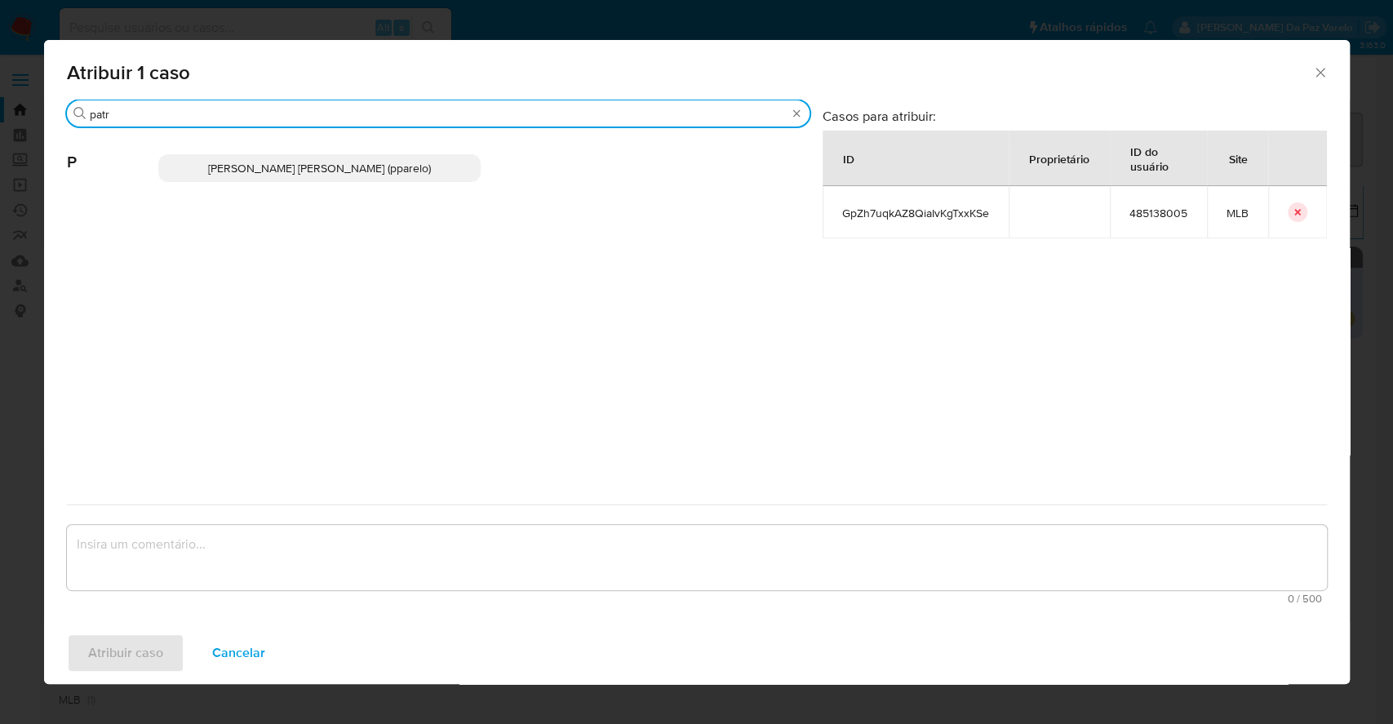
type input "patr"
click at [418, 167] on span "Patricia Aparecida Da Paz Varelo (pparelo)" at bounding box center [319, 168] width 223 height 16
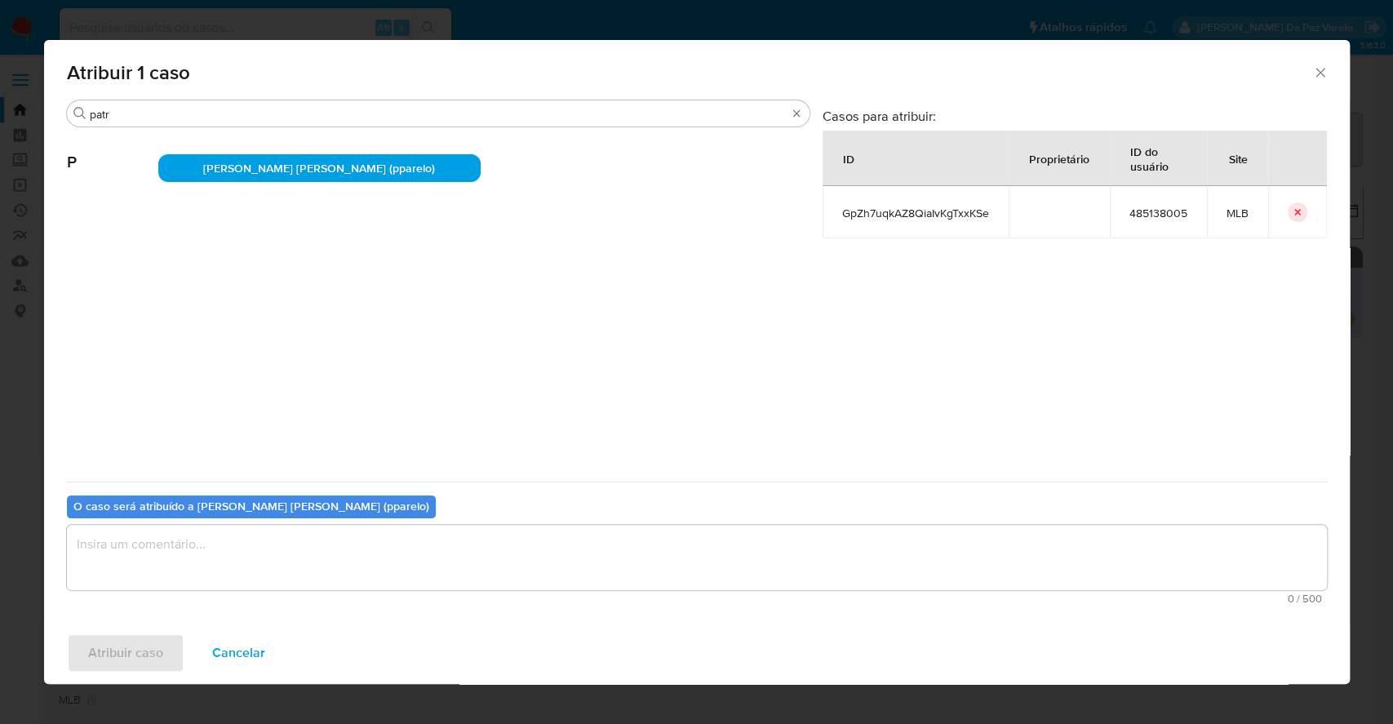
click at [453, 561] on textarea "assign-modal" at bounding box center [697, 557] width 1260 height 65
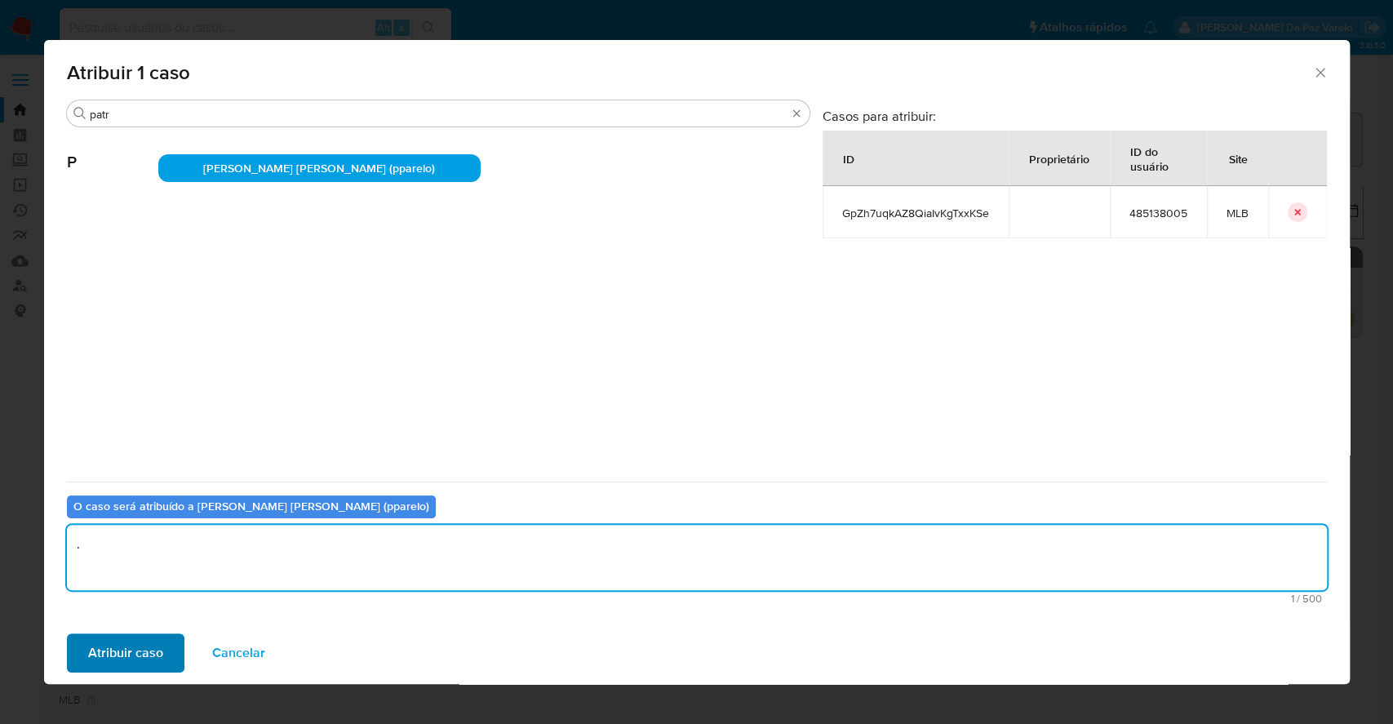
type textarea "."
click at [144, 643] on span "Atribuir caso" at bounding box center [125, 653] width 75 height 36
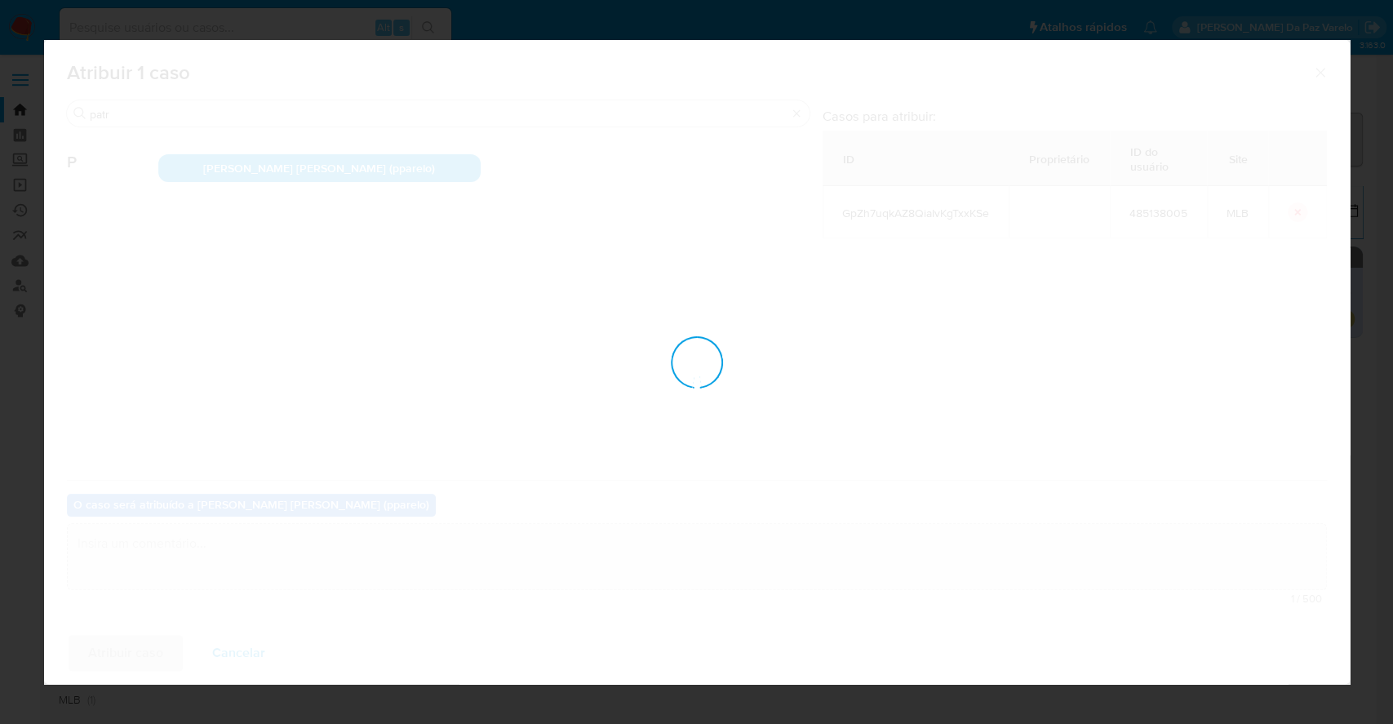
checkbox input "false"
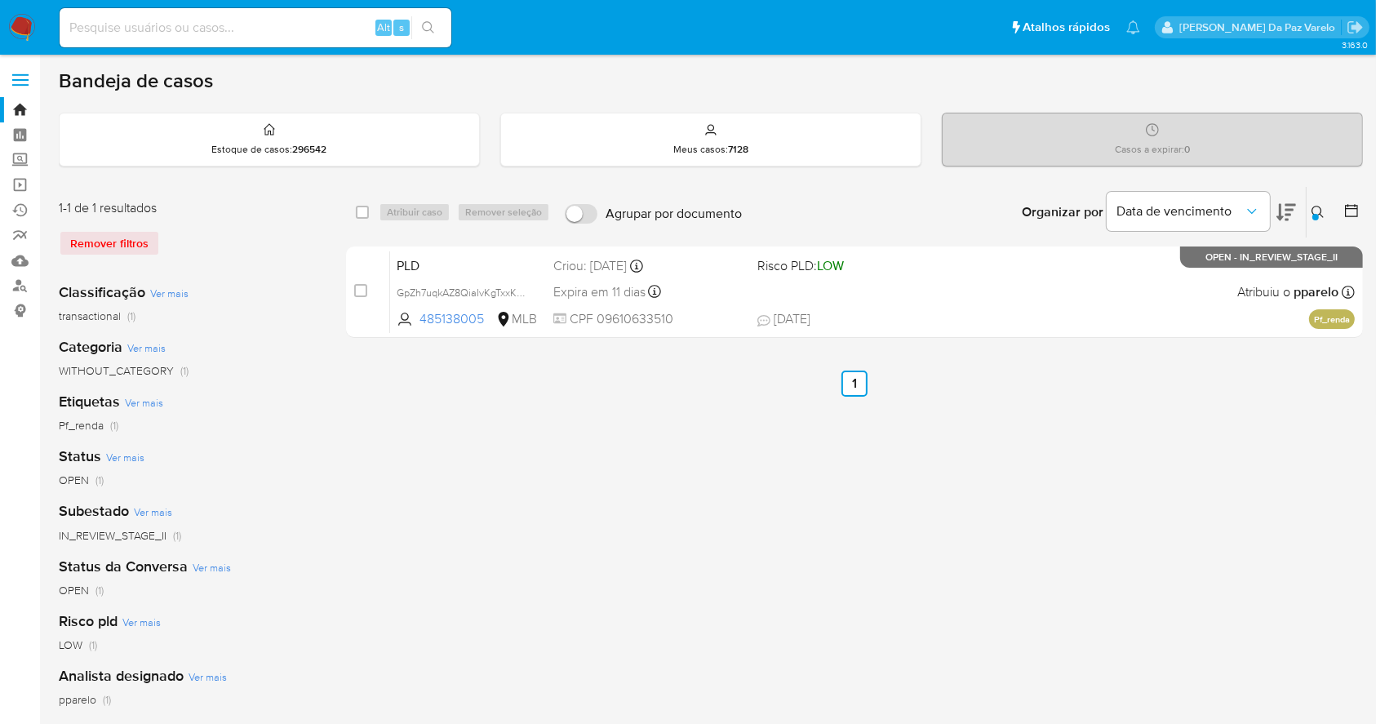
click at [296, 32] on input at bounding box center [256, 27] width 392 height 21
paste input "GpZh7uqkAZ8QiaIvKgTxxKSe"
type input "GpZh7uqkAZ8QiaIvKgTxxKSe"
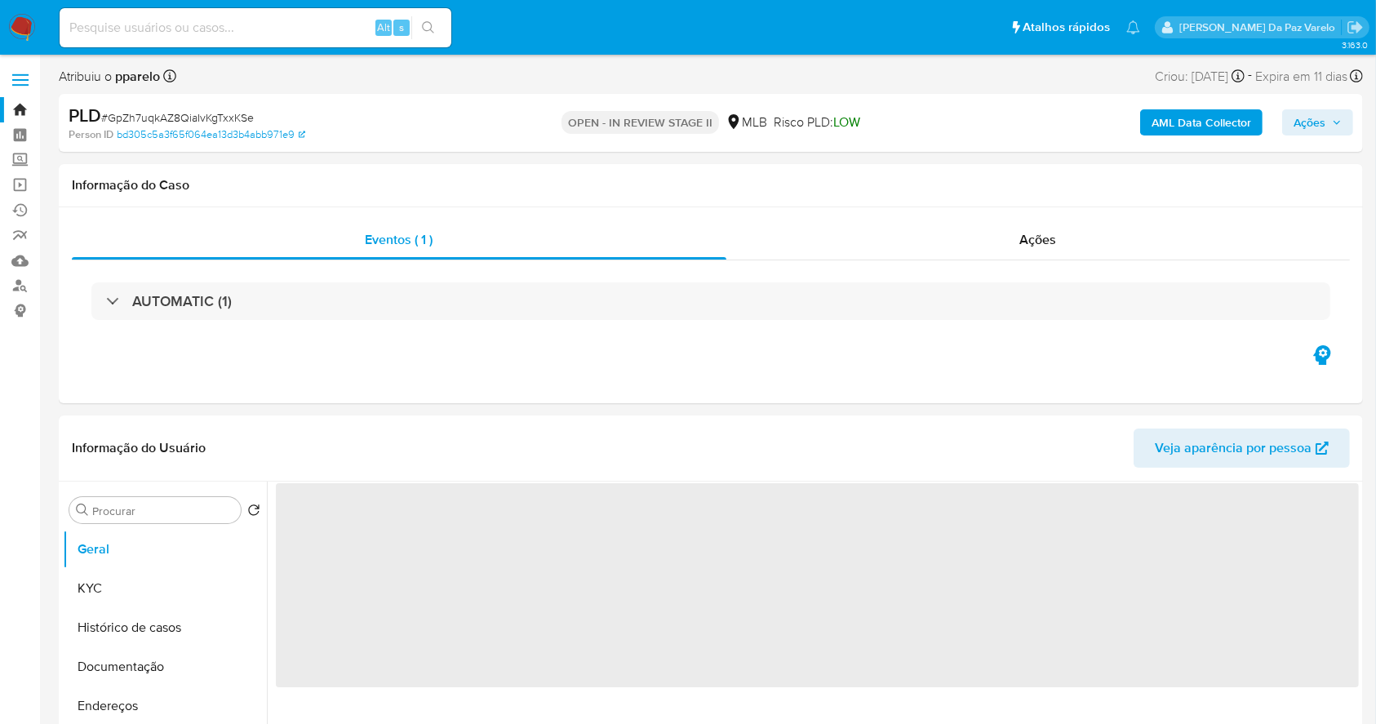
select select "10"
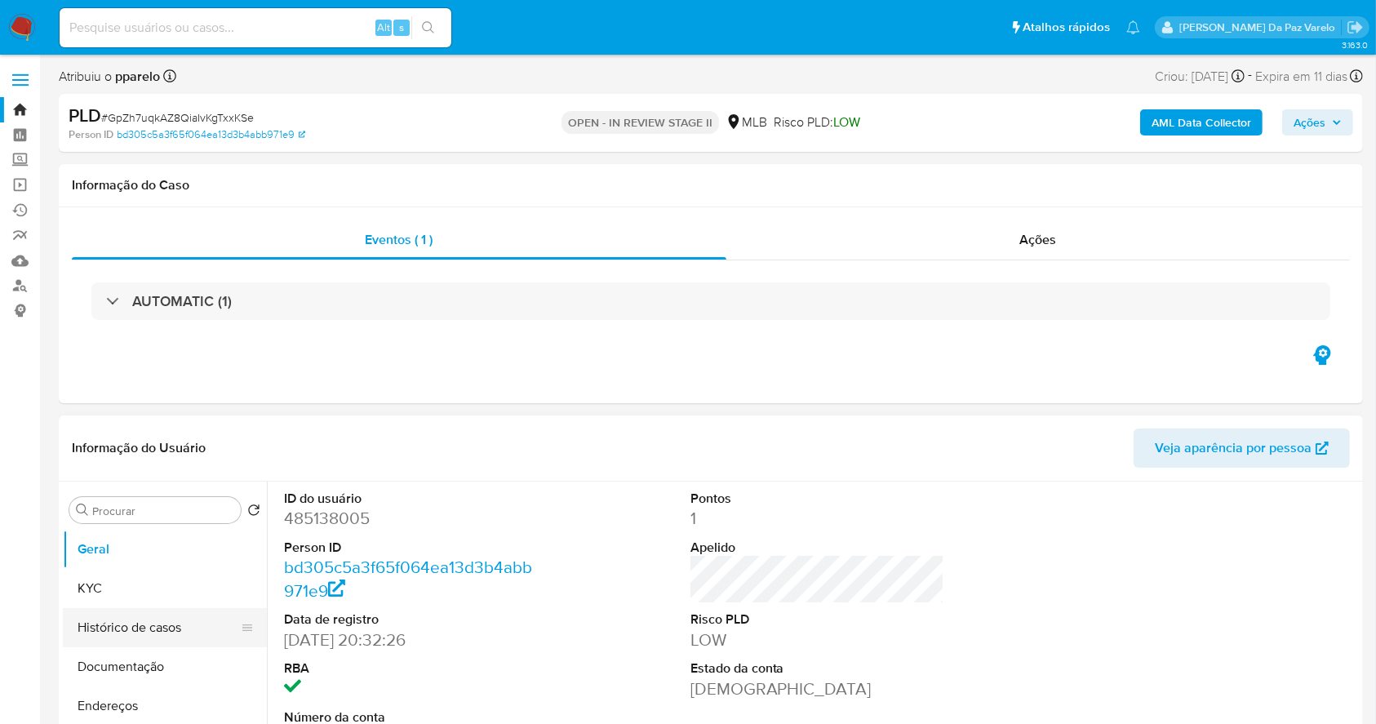
click at [145, 643] on button "Histórico de casos" at bounding box center [158, 627] width 191 height 39
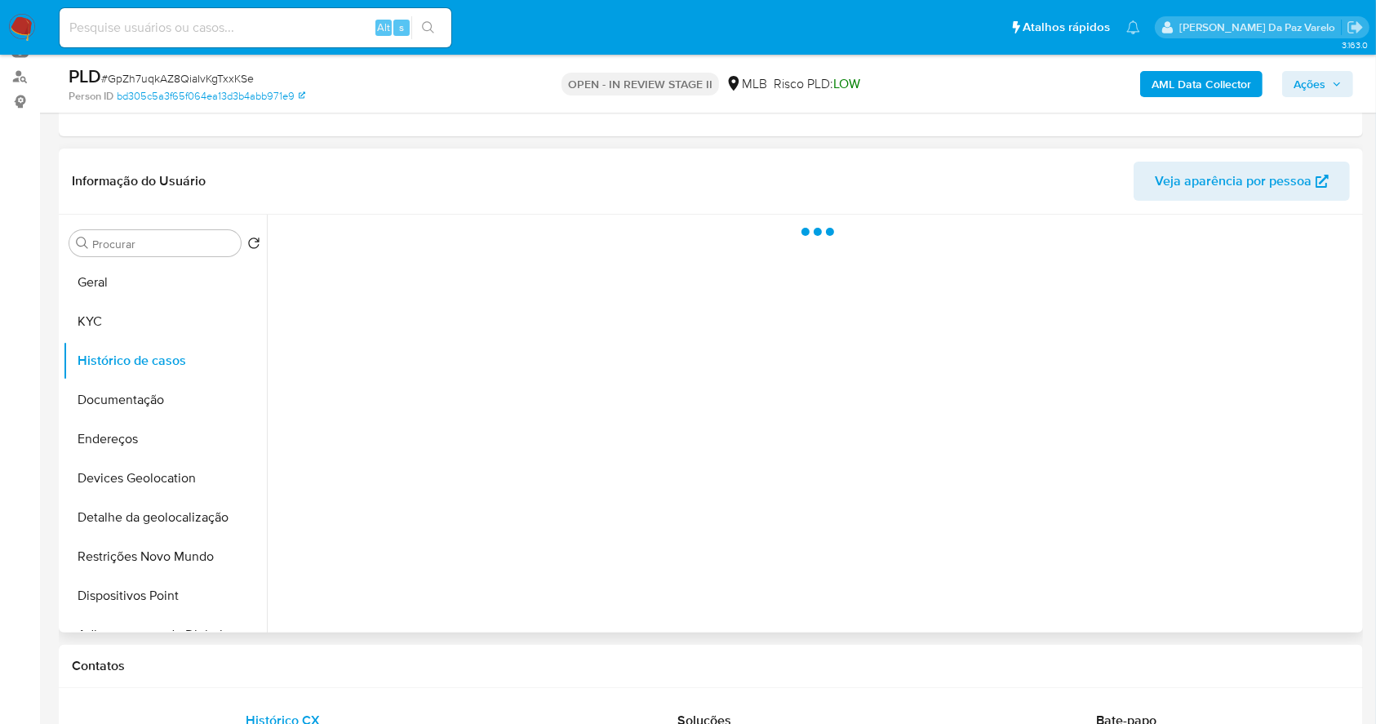
scroll to position [217, 0]
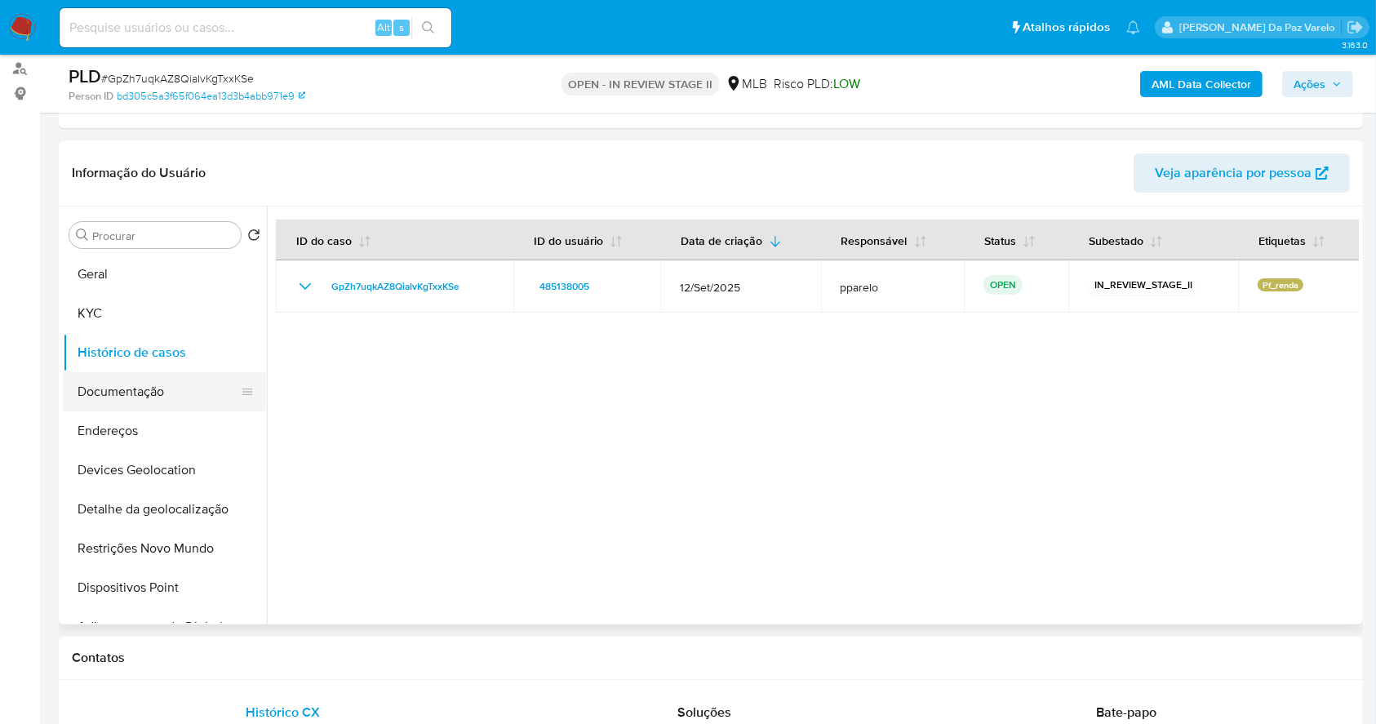
click at [162, 388] on button "Documentação" at bounding box center [158, 391] width 191 height 39
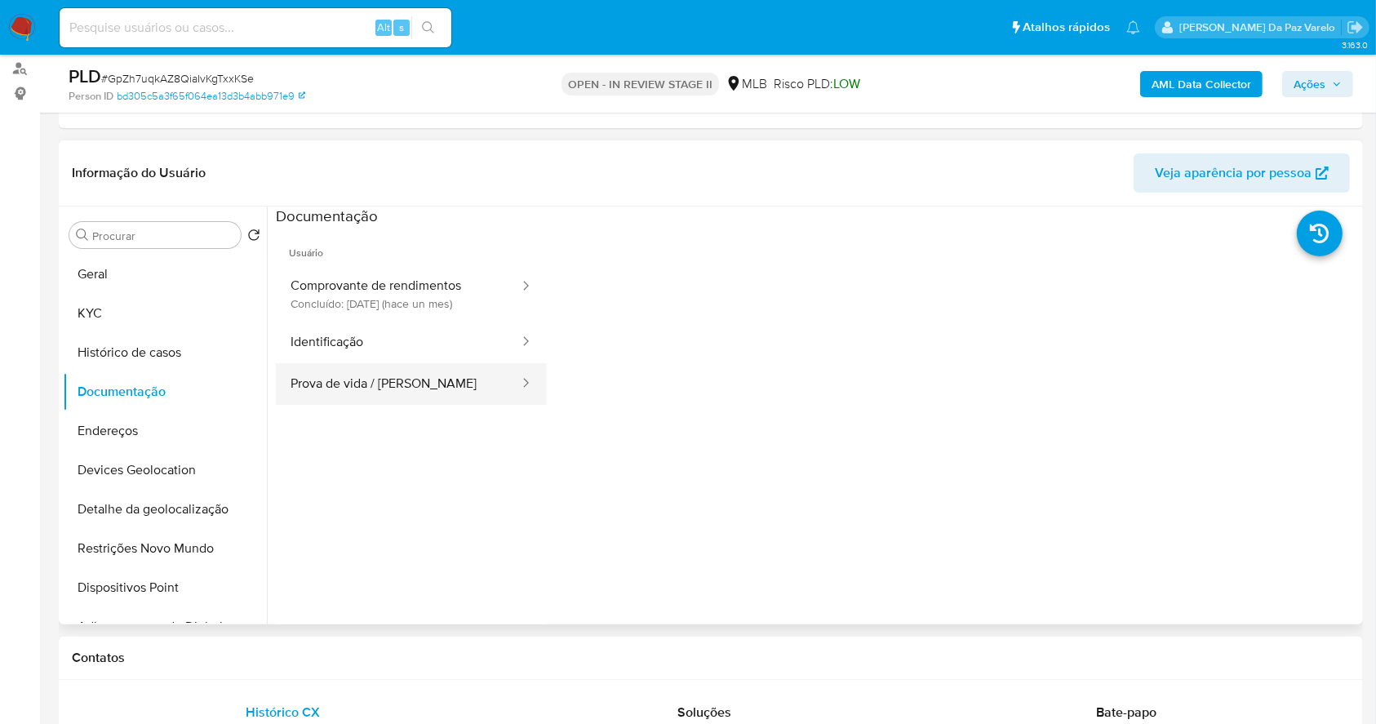
click at [367, 382] on button "Prova de vida / [PERSON_NAME]" at bounding box center [398, 384] width 245 height 42
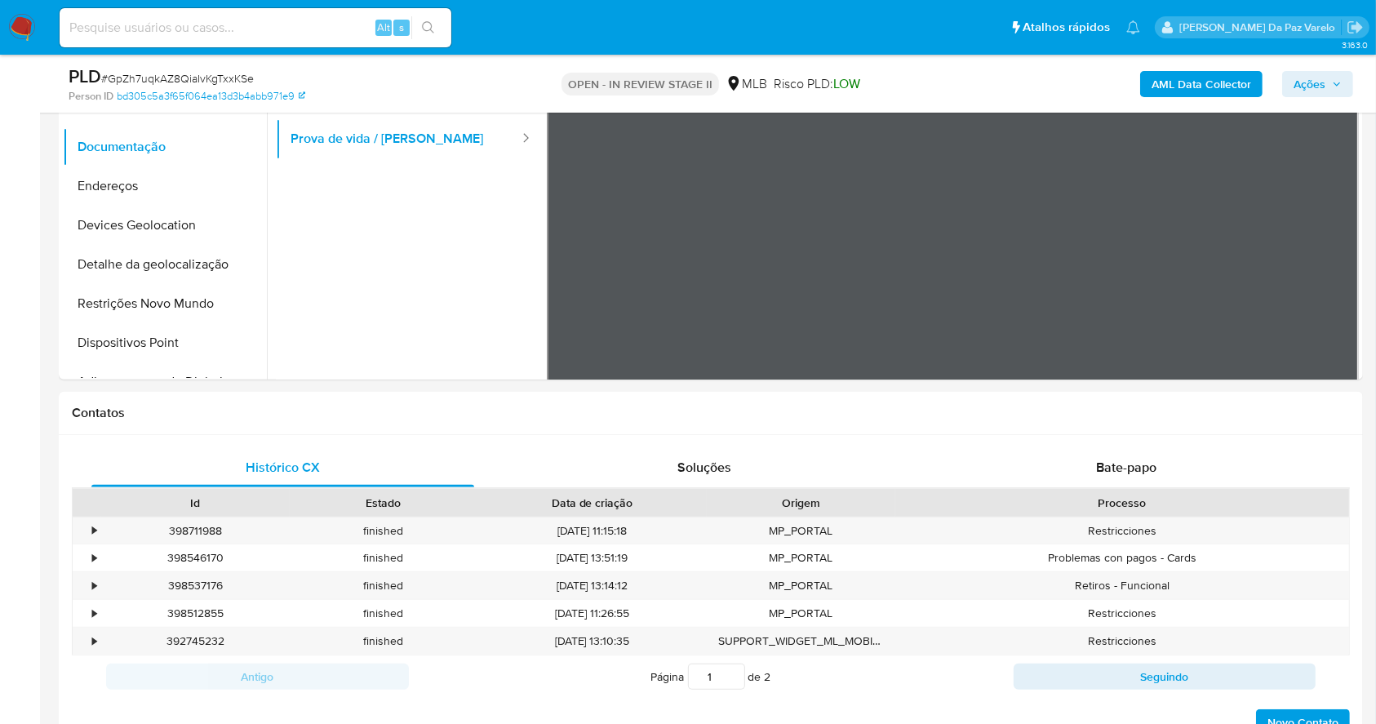
scroll to position [0, 0]
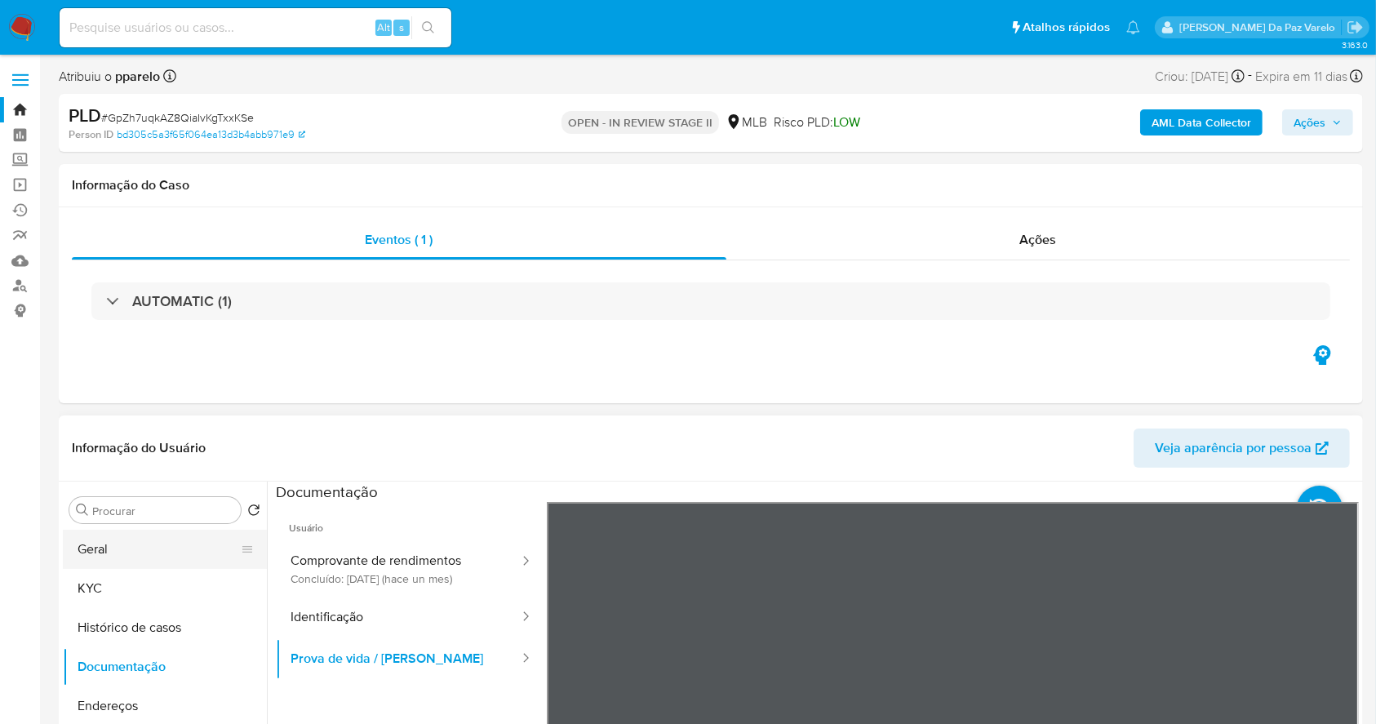
click at [134, 566] on button "Geral" at bounding box center [158, 549] width 191 height 39
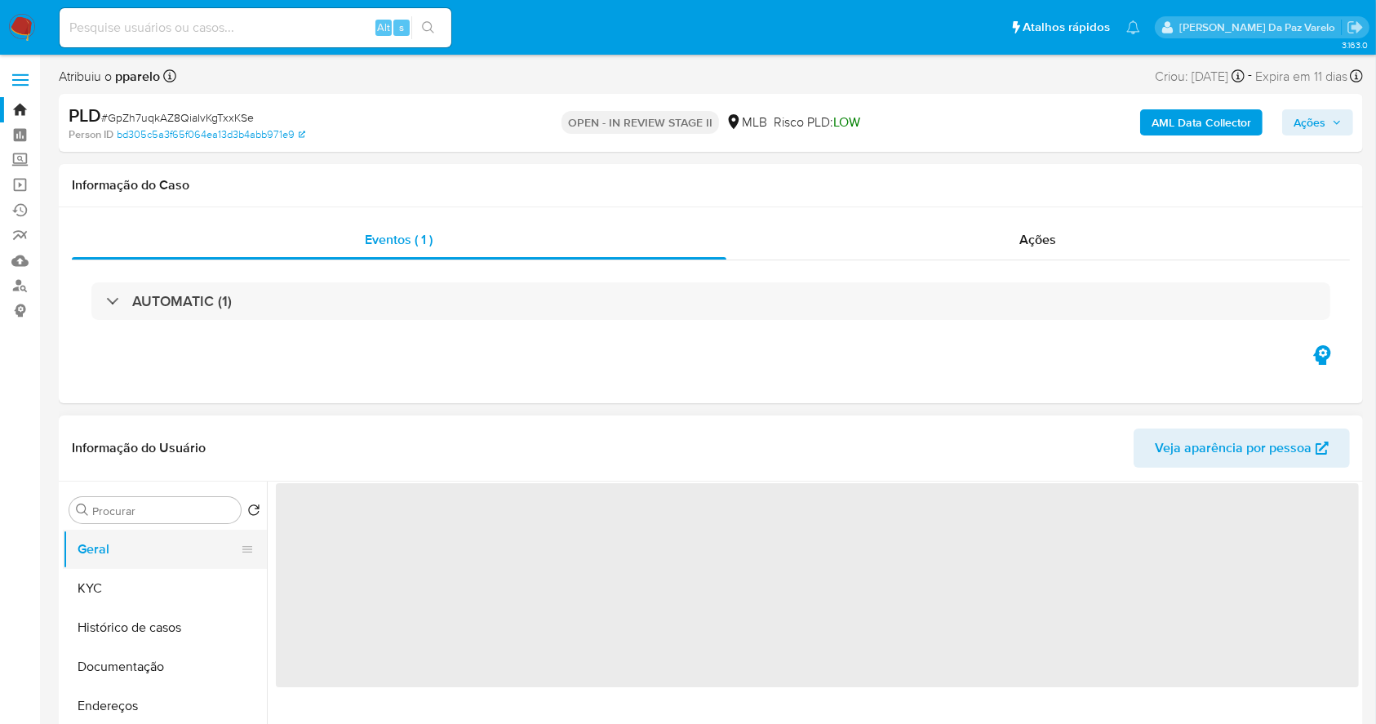
click at [135, 565] on button "Geral" at bounding box center [158, 549] width 191 height 39
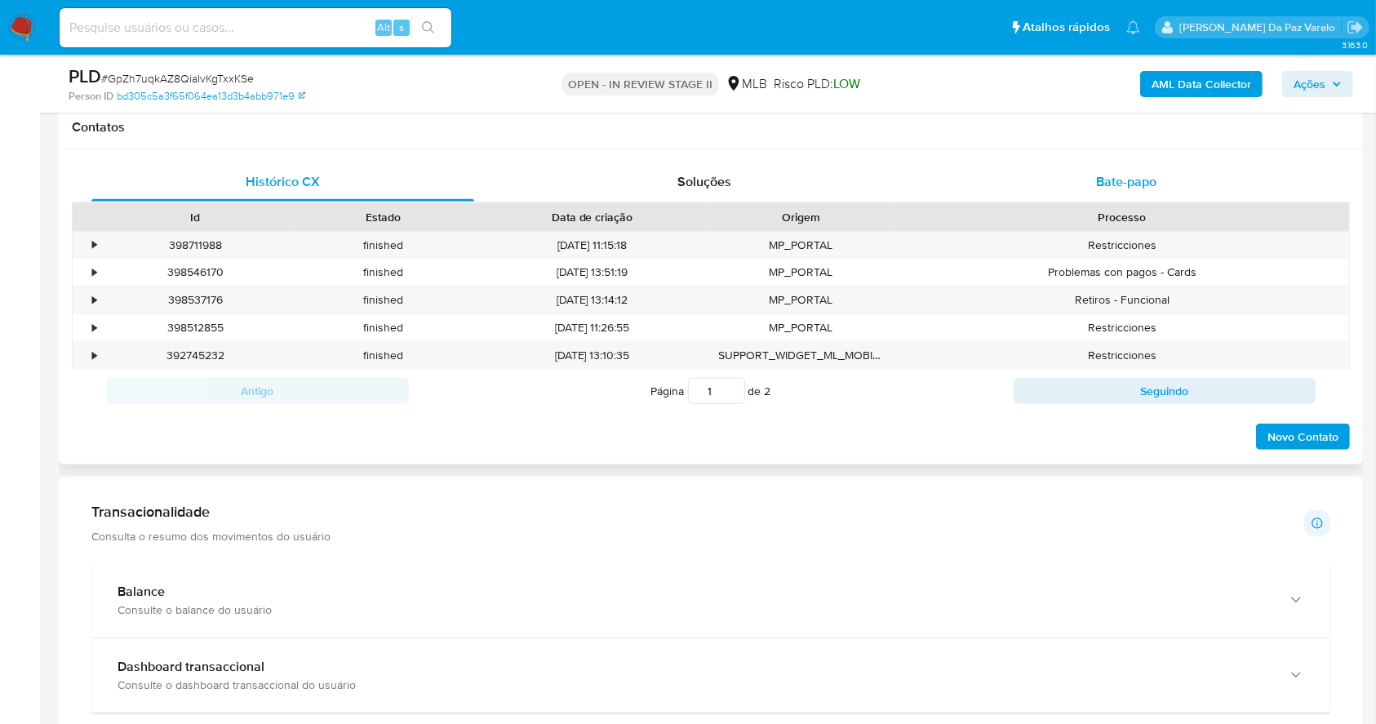
scroll to position [701, 0]
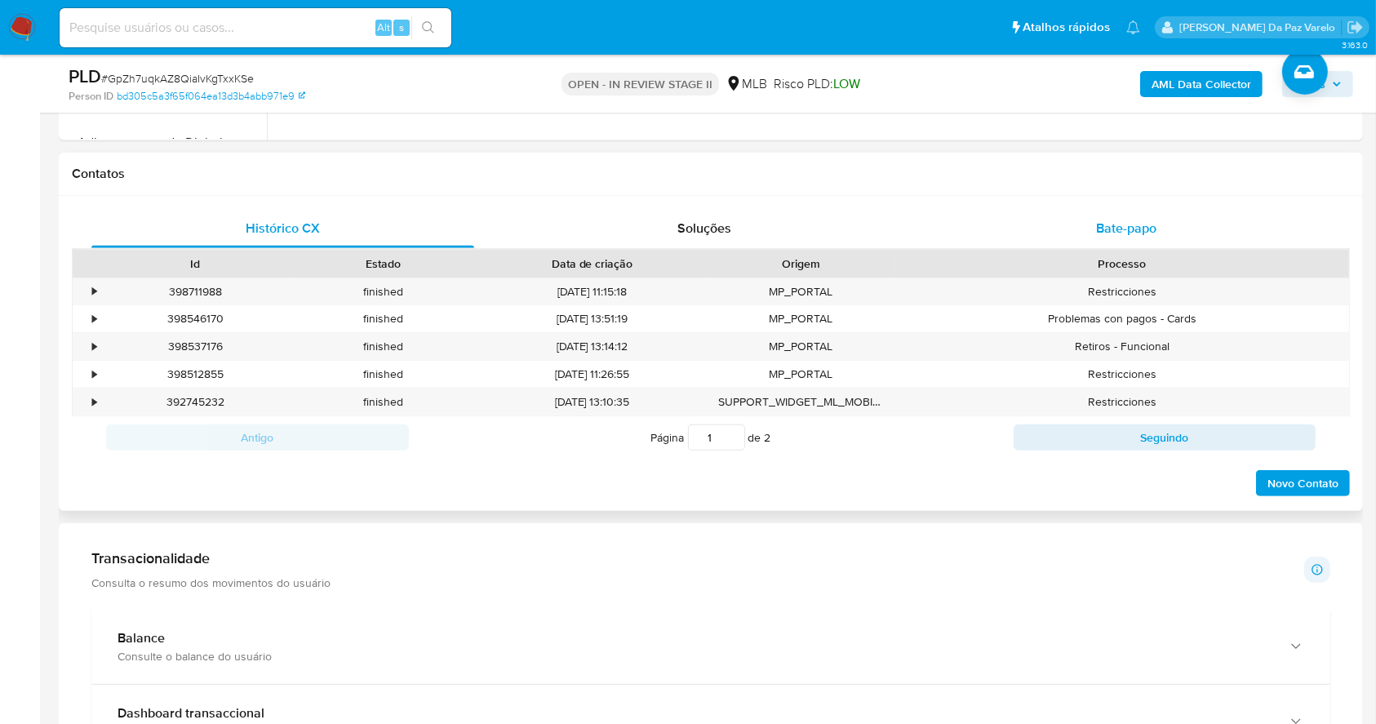
click at [1108, 232] on span "Bate-papo" at bounding box center [1126, 228] width 60 height 19
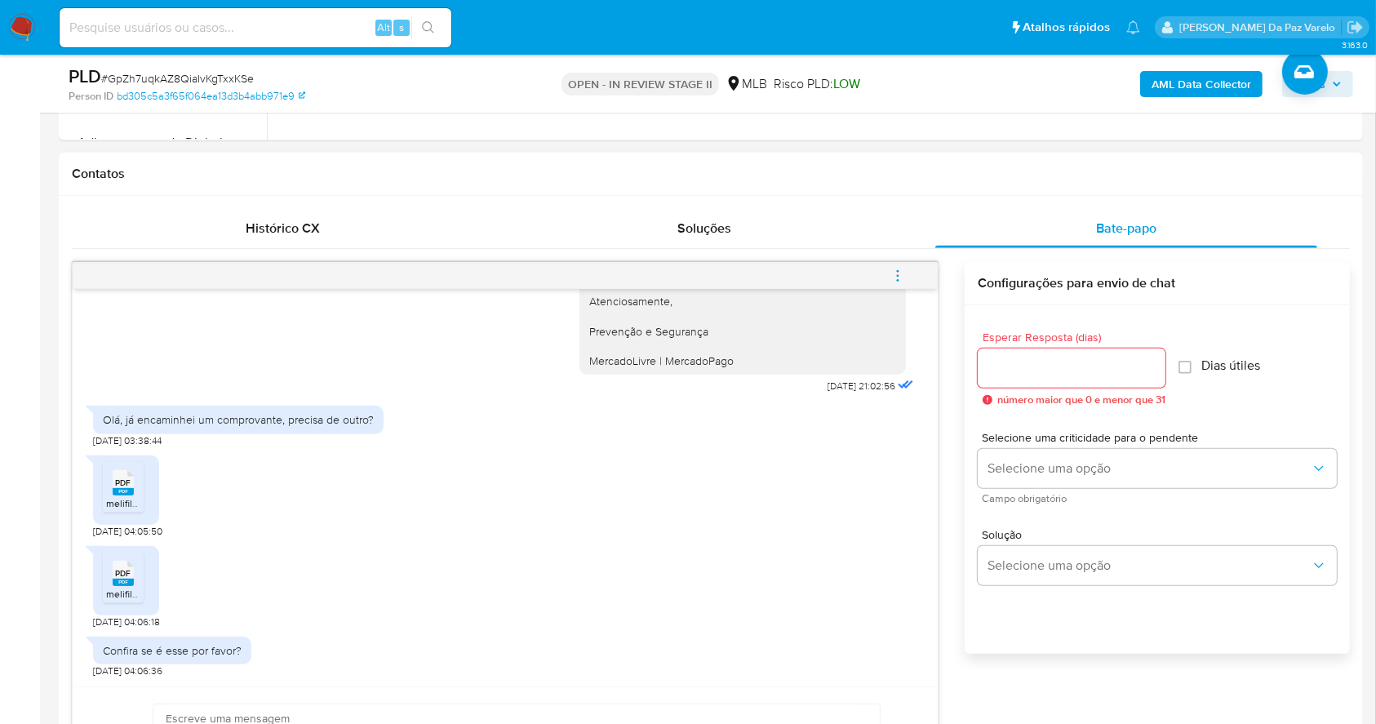
scroll to position [810, 0]
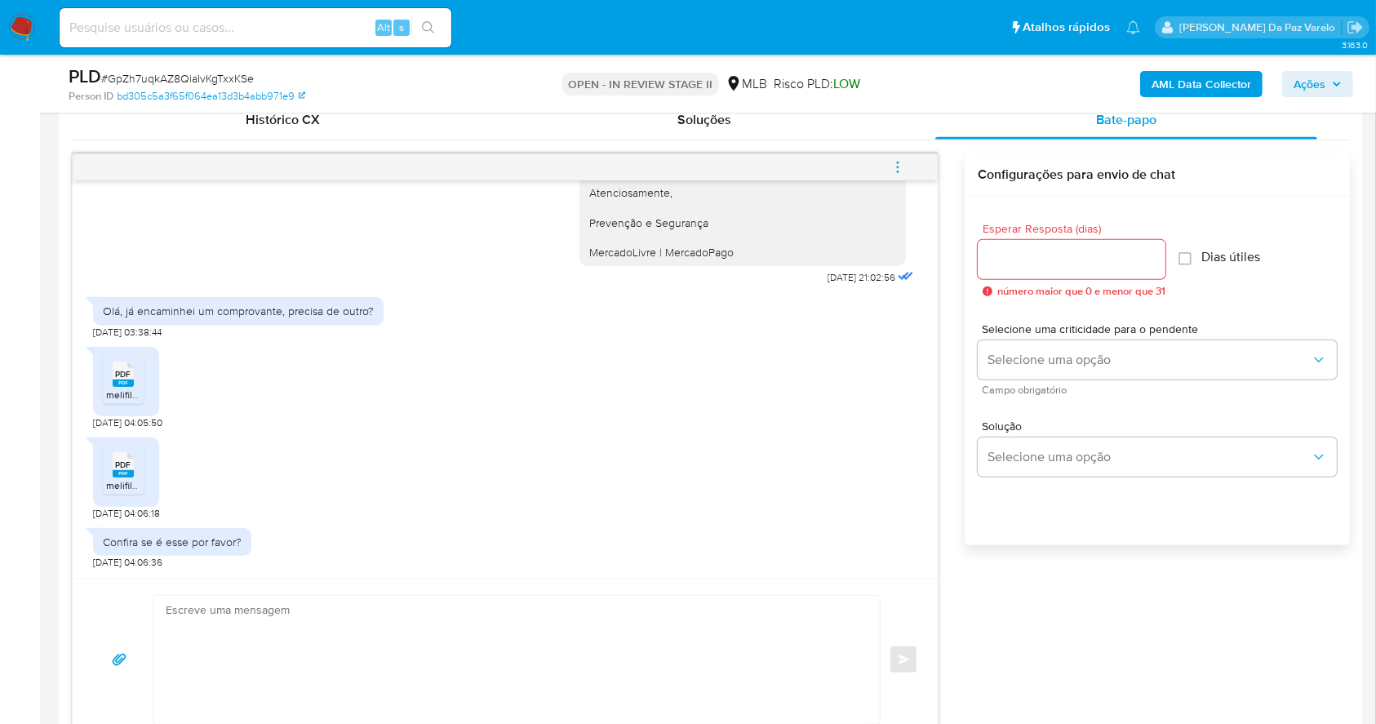
click at [128, 382] on rect at bounding box center [123, 383] width 21 height 7
click at [127, 473] on rect at bounding box center [123, 473] width 21 height 7
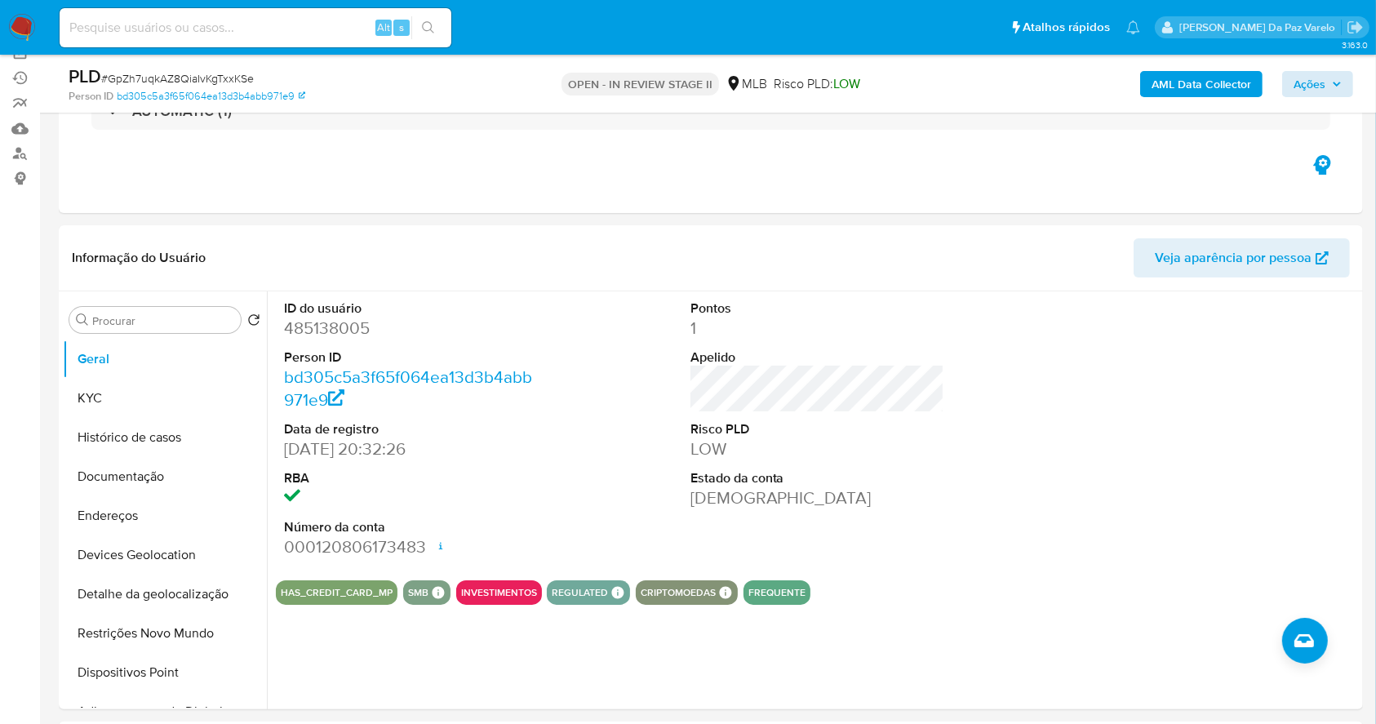
scroll to position [0, 0]
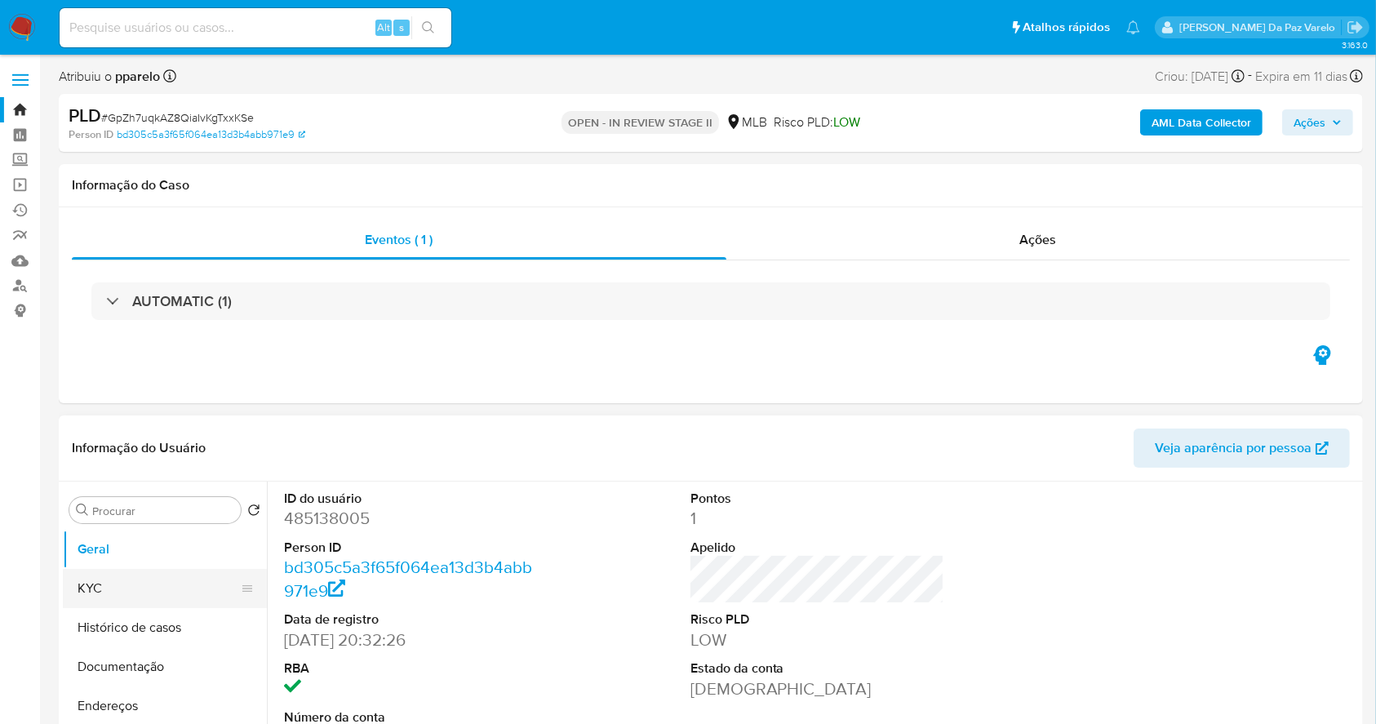
click at [139, 595] on button "KYC" at bounding box center [158, 588] width 191 height 39
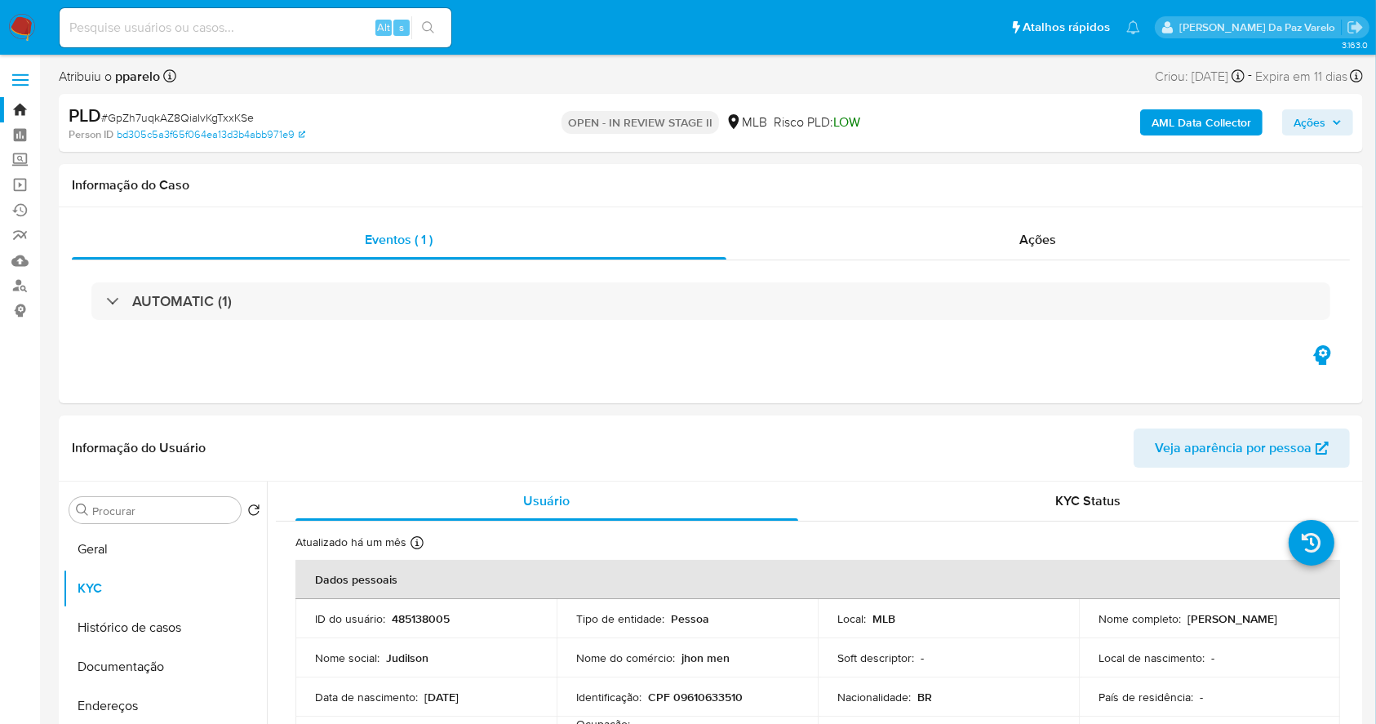
click at [181, 25] on input at bounding box center [256, 27] width 392 height 21
paste input "dEgkTyQcWIT4lFDUjpKI9x0i"
type input "dEgkTyQcWIT4lFDUjpKI9x0i"
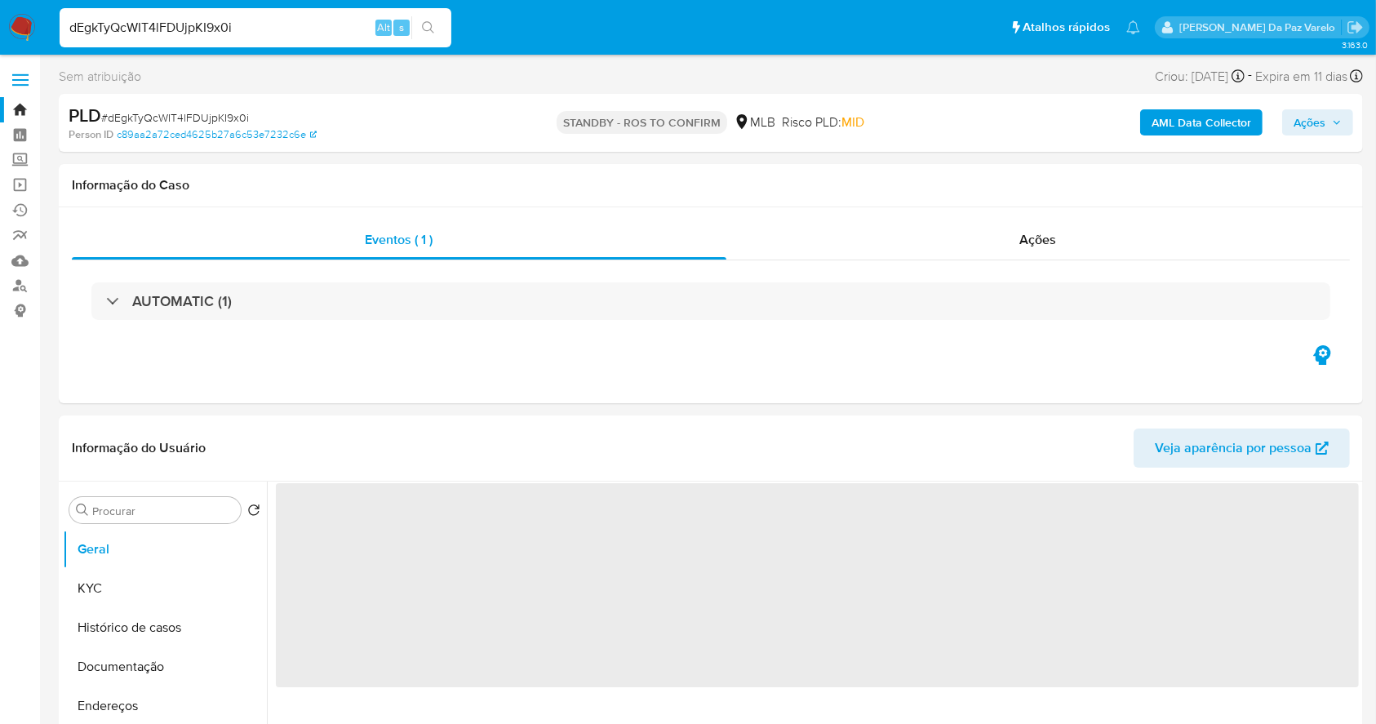
select select "10"
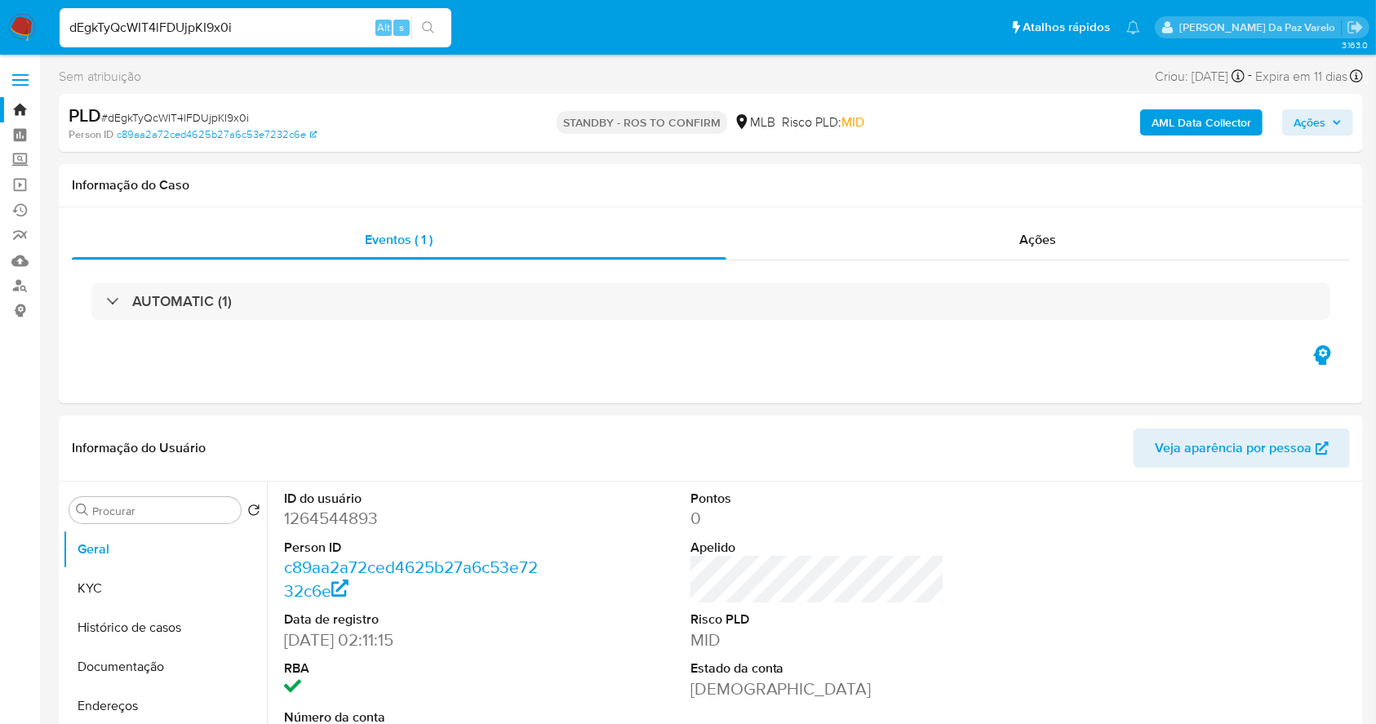
click at [208, 24] on input "dEgkTyQcWIT4lFDUjpKI9x0i" at bounding box center [256, 27] width 392 height 21
click at [208, 25] on input "dEgkTyQcWIT4lFDUjpKI9x0i" at bounding box center [256, 27] width 392 height 21
paste input "1fBmM0U22ebzSu6qvaCjCONn"
type input "1fBmM0U22ebzSu6qvaCjCONn"
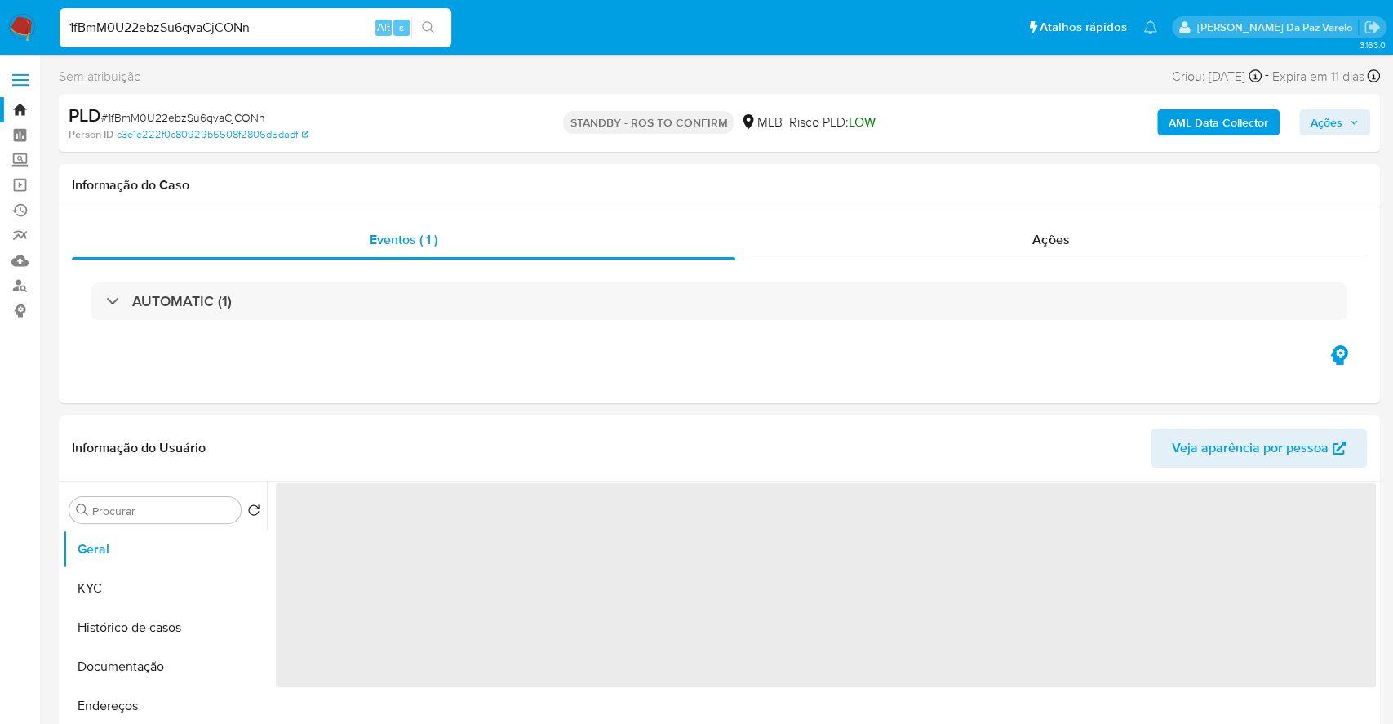
select select "10"
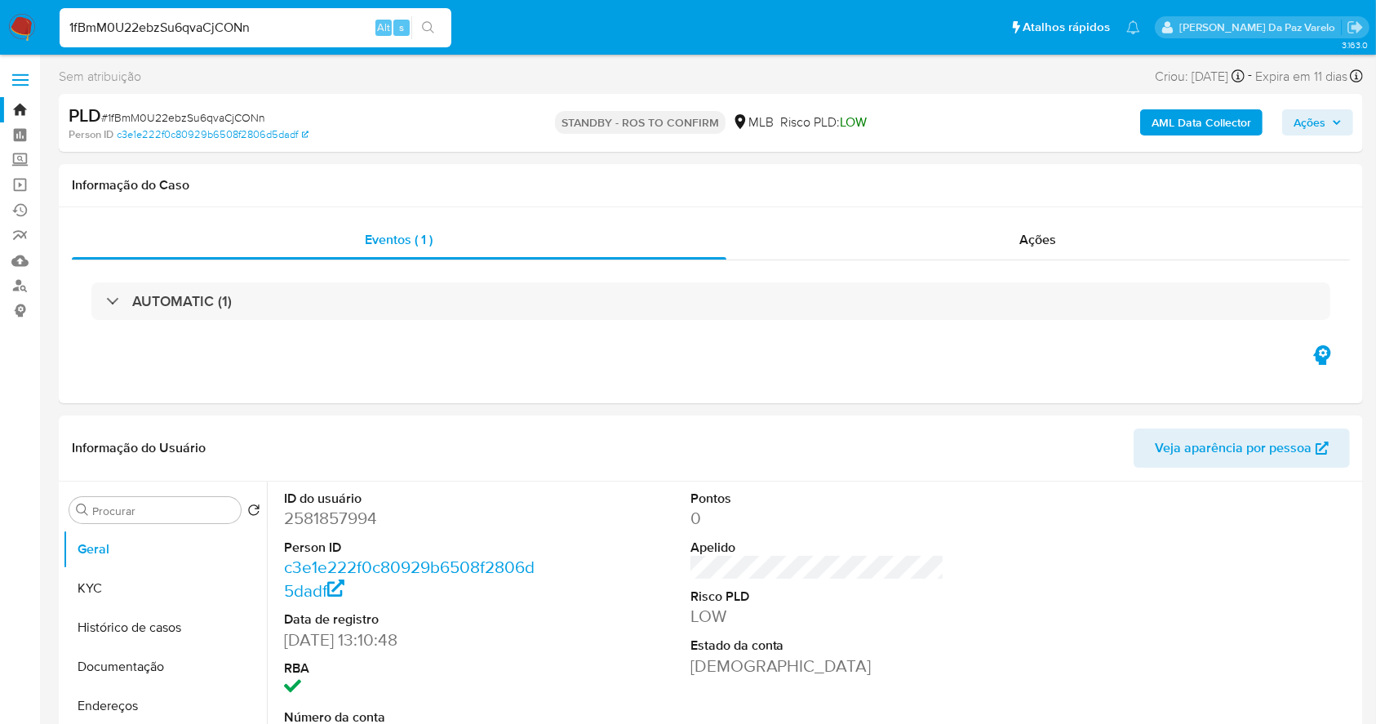
scroll to position [375, 0]
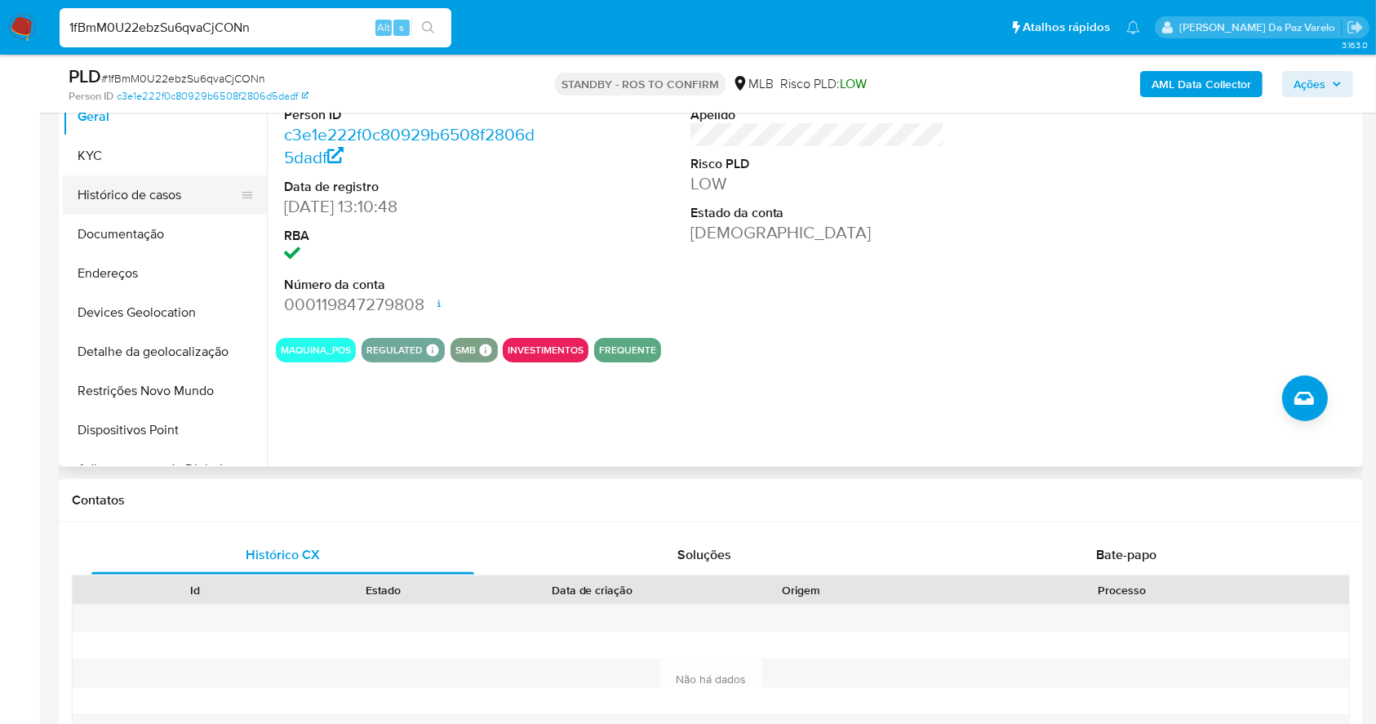
drag, startPoint x: 113, startPoint y: 153, endPoint x: 215, endPoint y: 177, distance: 104.1
click at [112, 153] on button "KYC" at bounding box center [165, 155] width 204 height 39
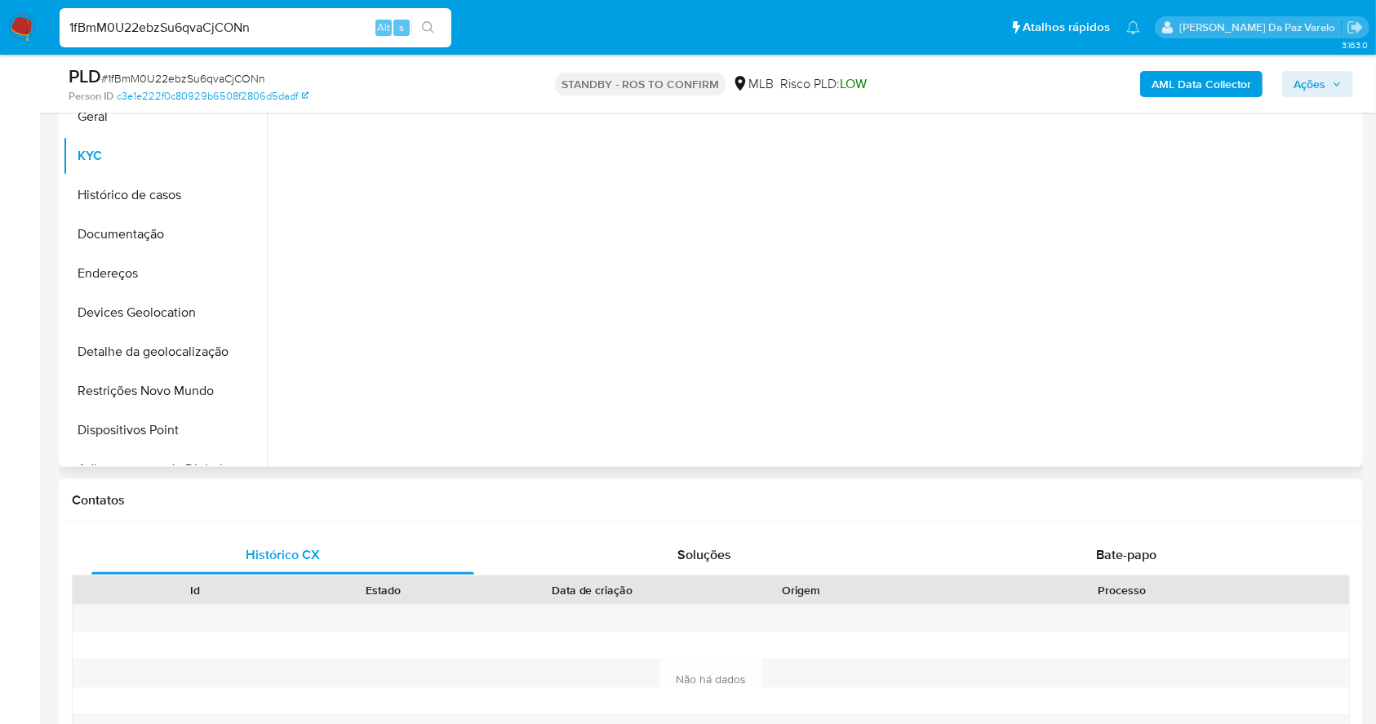
scroll to position [266, 0]
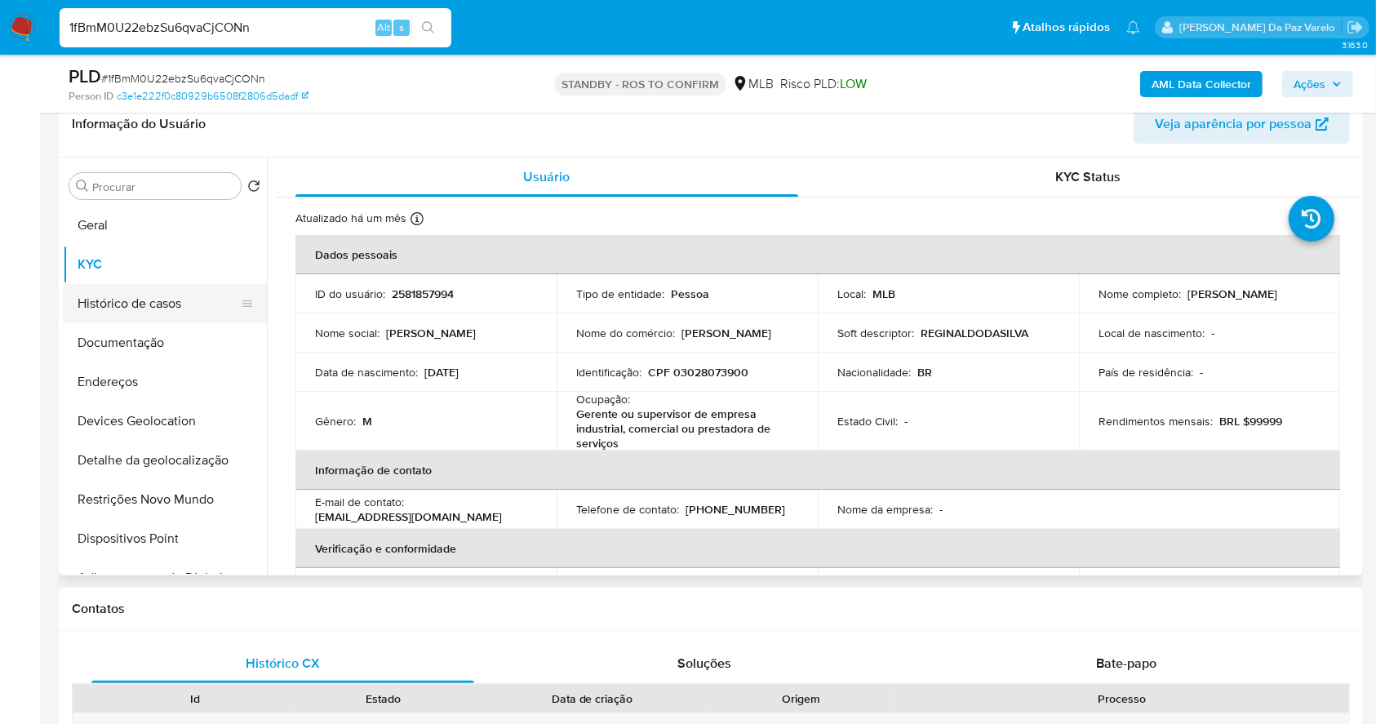
click at [155, 304] on button "Histórico de casos" at bounding box center [158, 303] width 191 height 39
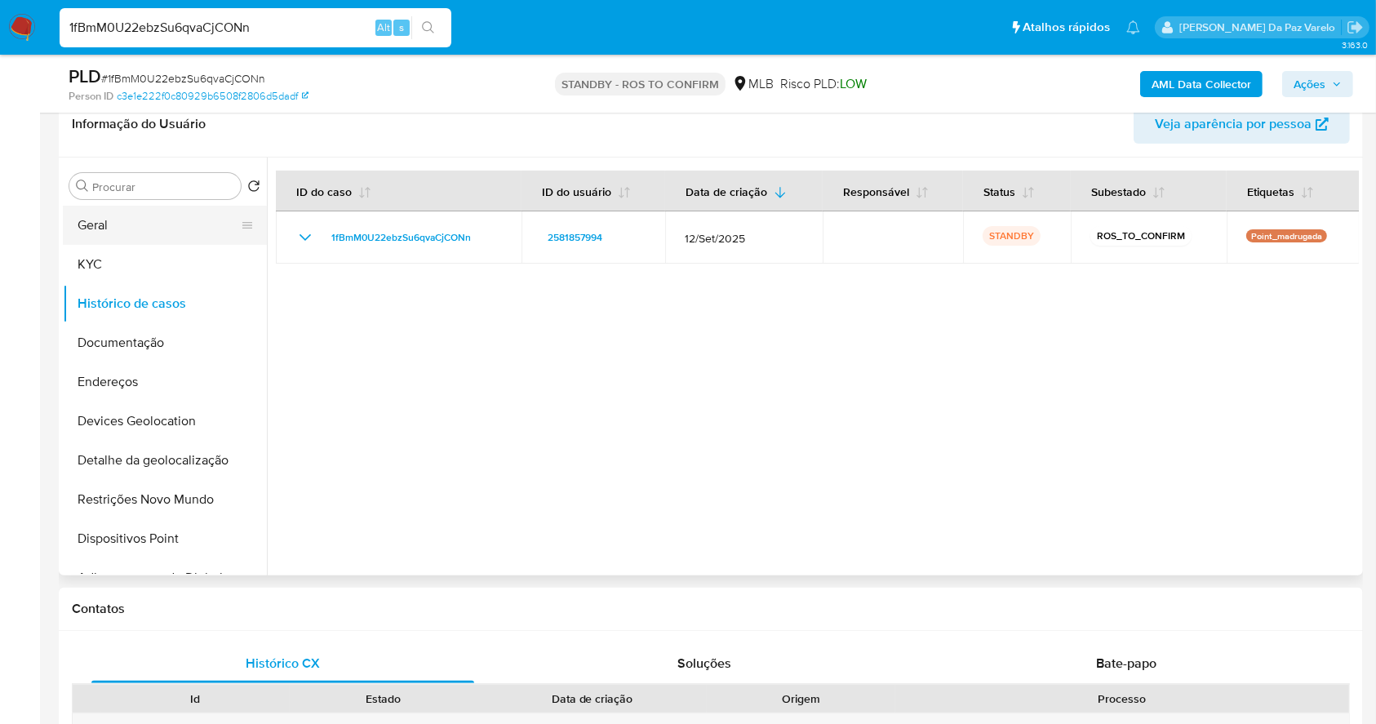
click at [116, 224] on button "Geral" at bounding box center [158, 225] width 191 height 39
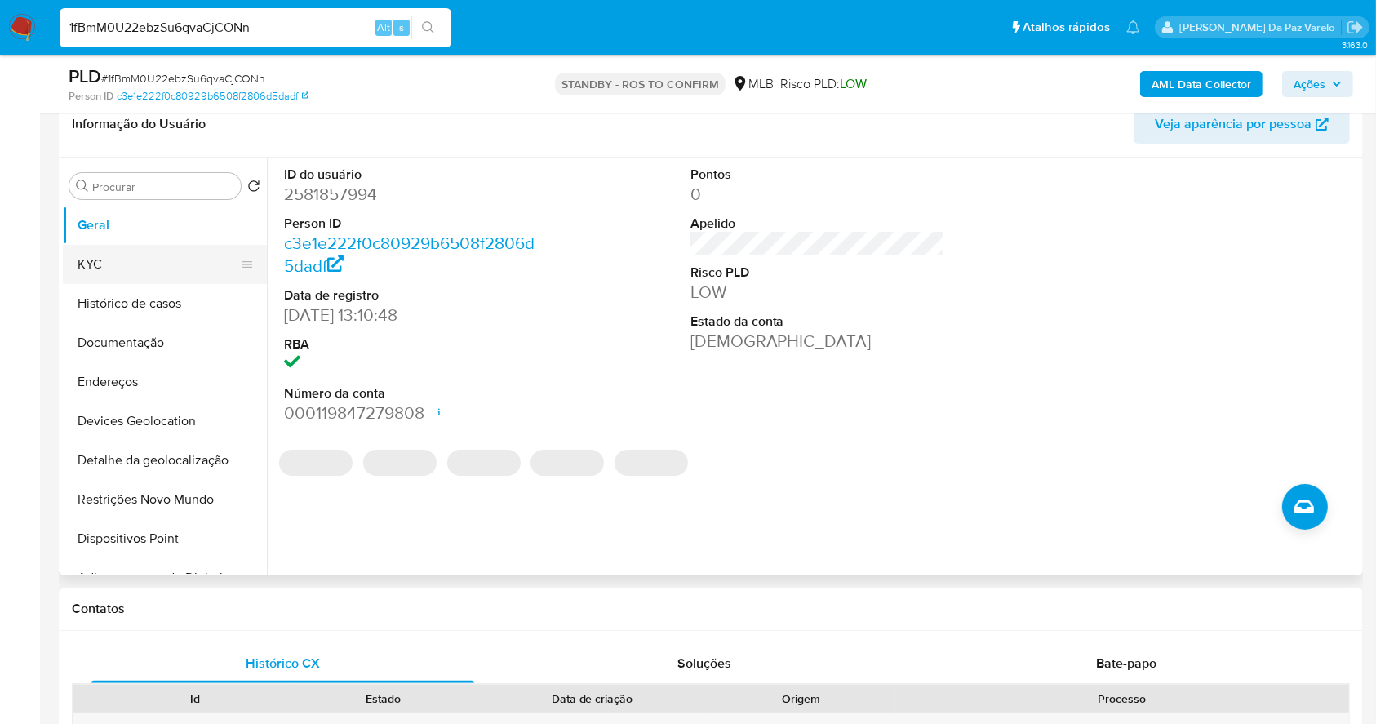
click at [101, 266] on button "KYC" at bounding box center [158, 264] width 191 height 39
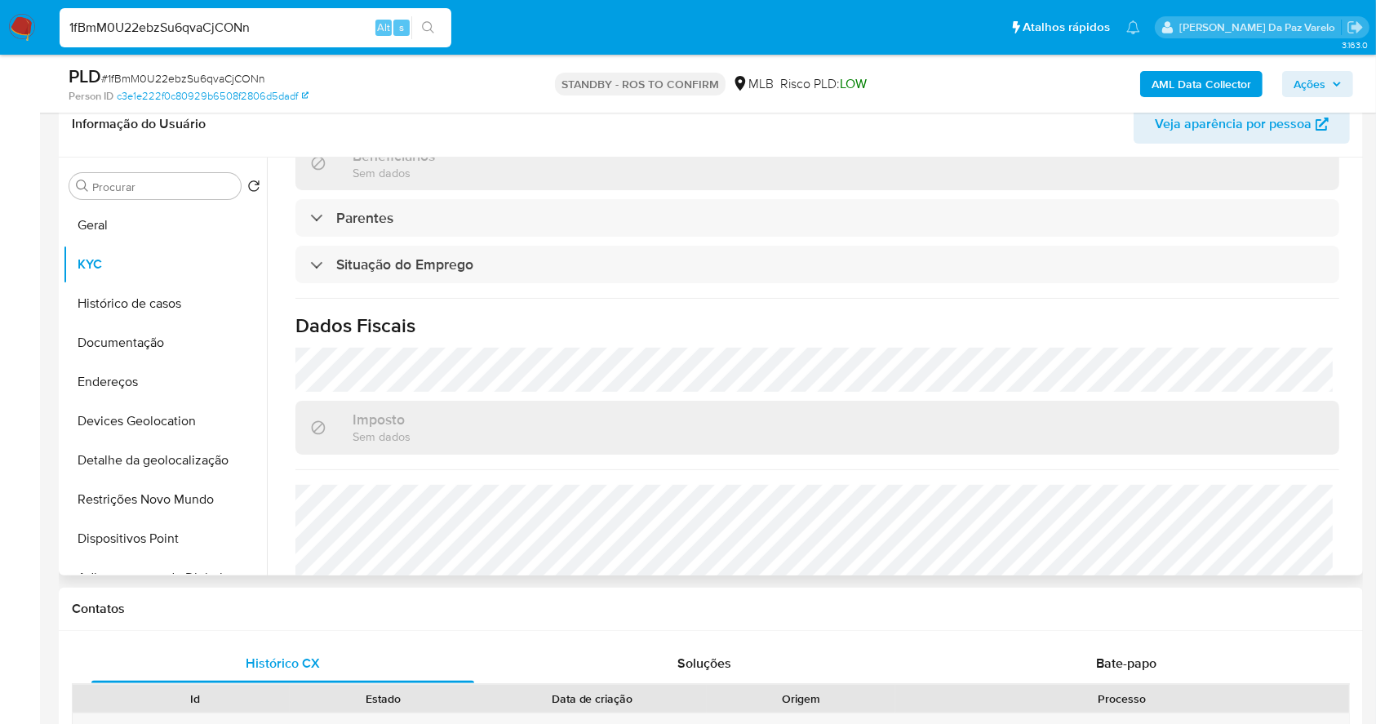
scroll to position [713, 0]
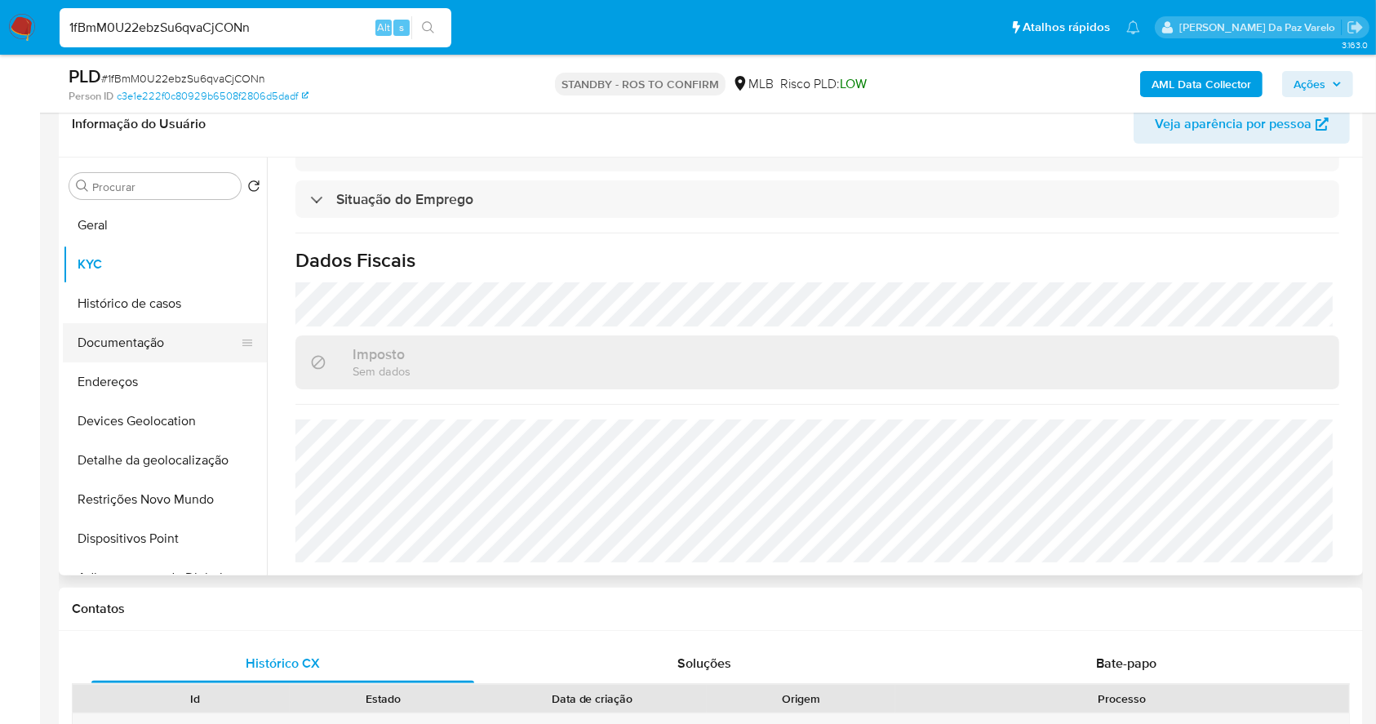
click at [167, 331] on button "Documentação" at bounding box center [158, 342] width 191 height 39
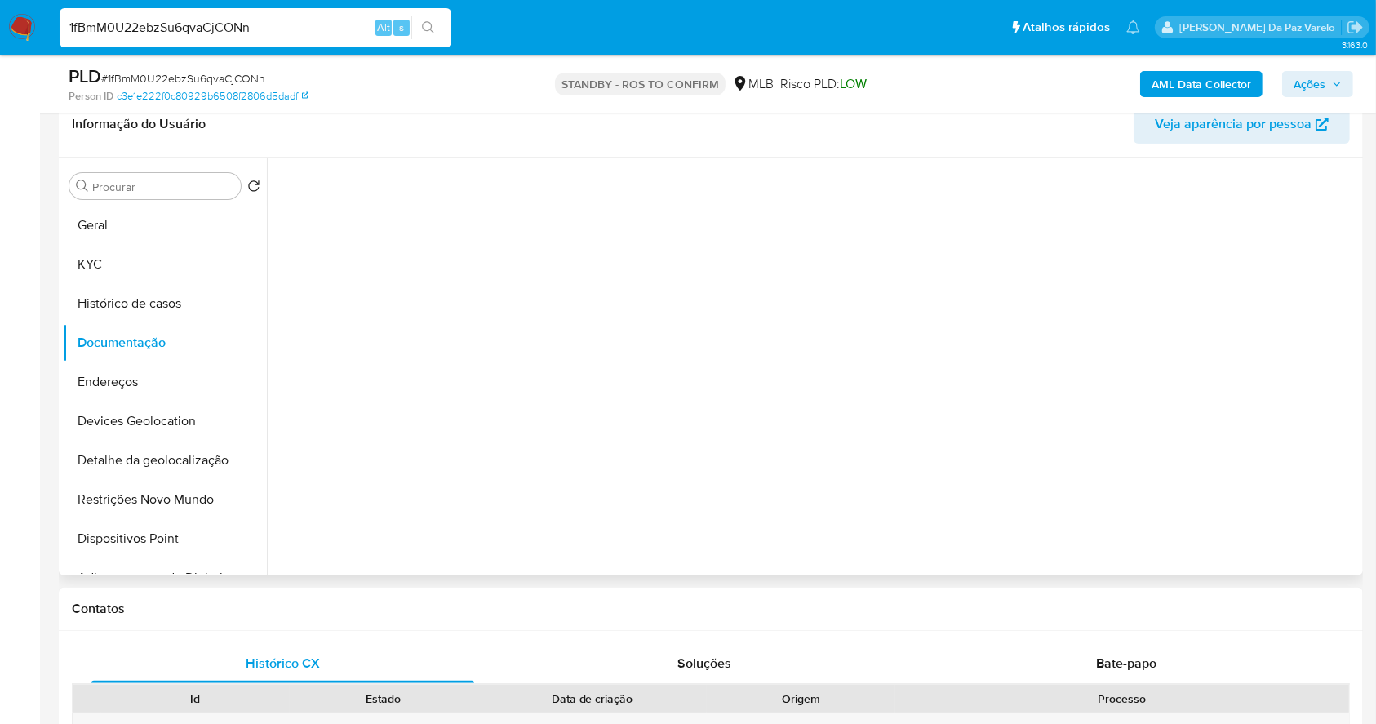
scroll to position [0, 0]
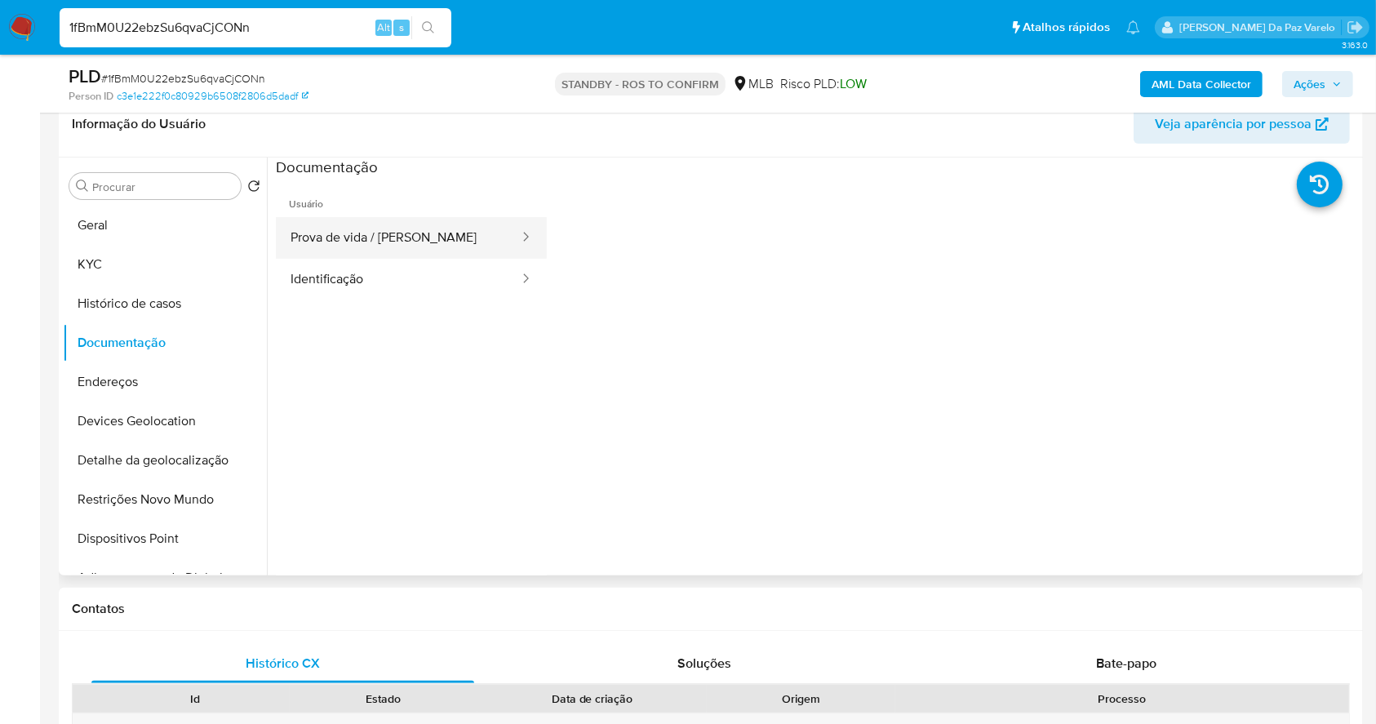
click at [449, 244] on button "Prova de vida / [PERSON_NAME]" at bounding box center [398, 238] width 245 height 42
